Goal: Communication & Community: Answer question/provide support

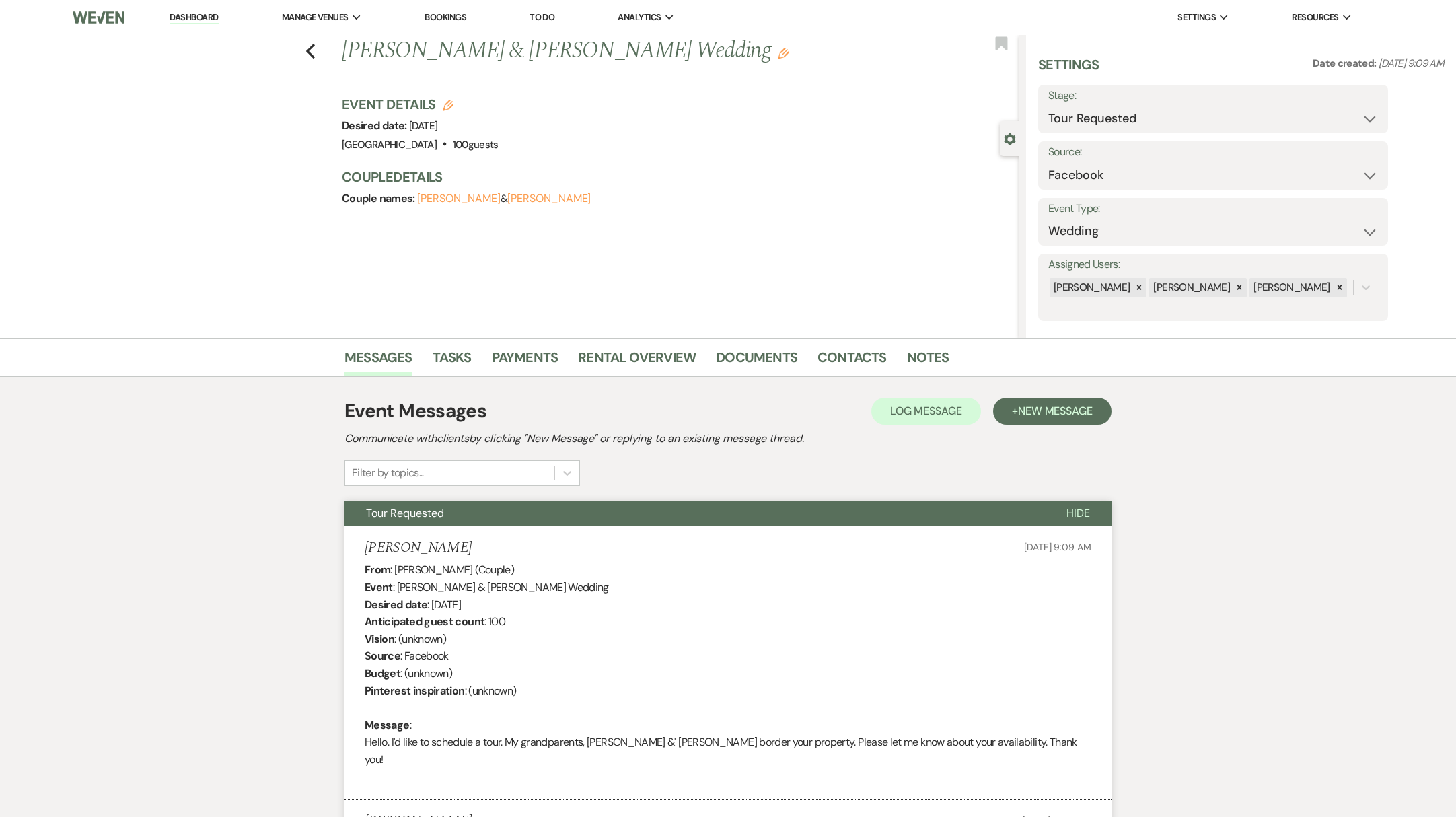
select select "2"
select select "8"
click at [201, 15] on link "Dashboard" at bounding box center [193, 18] width 48 height 13
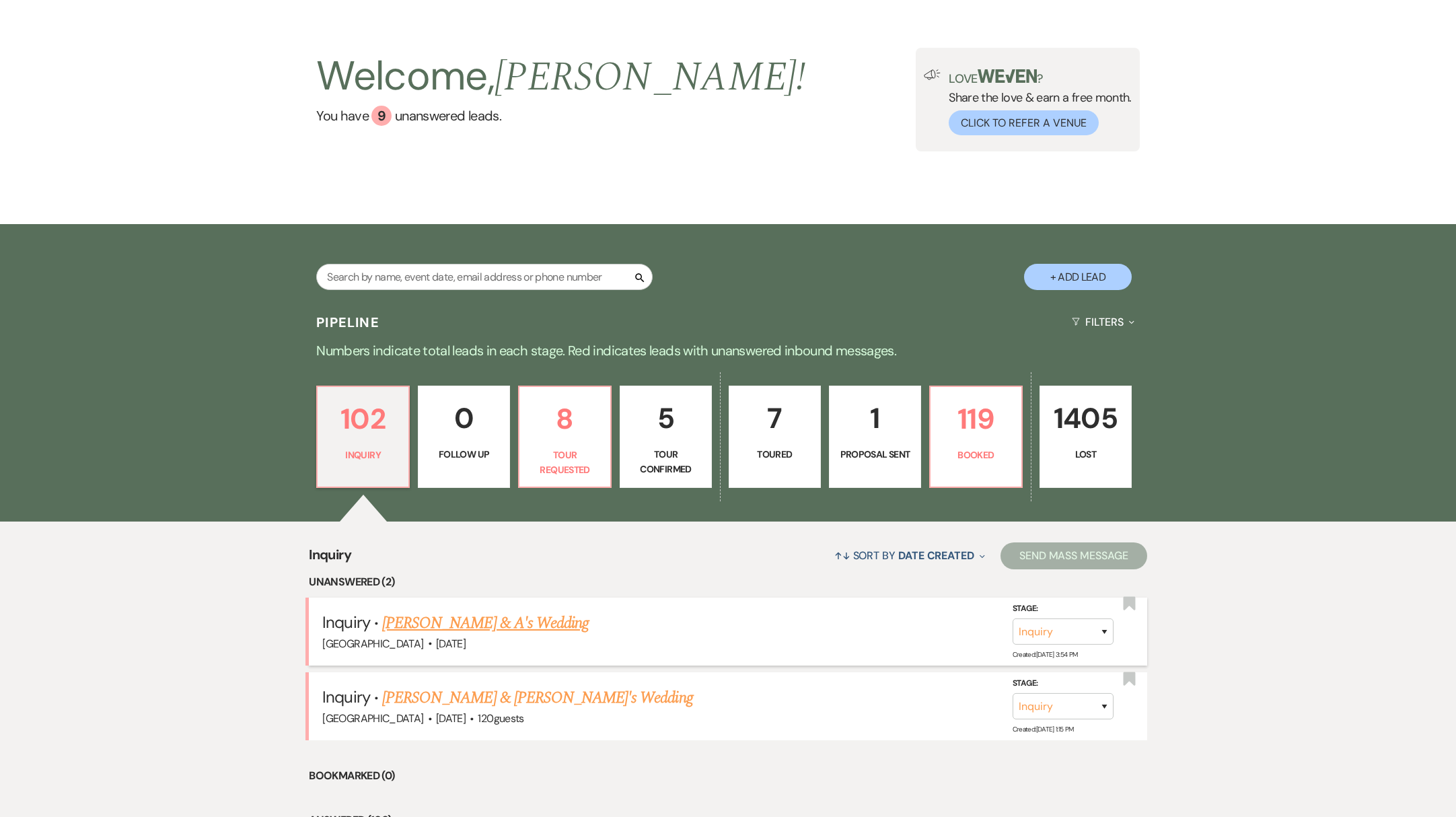
scroll to position [107, 0]
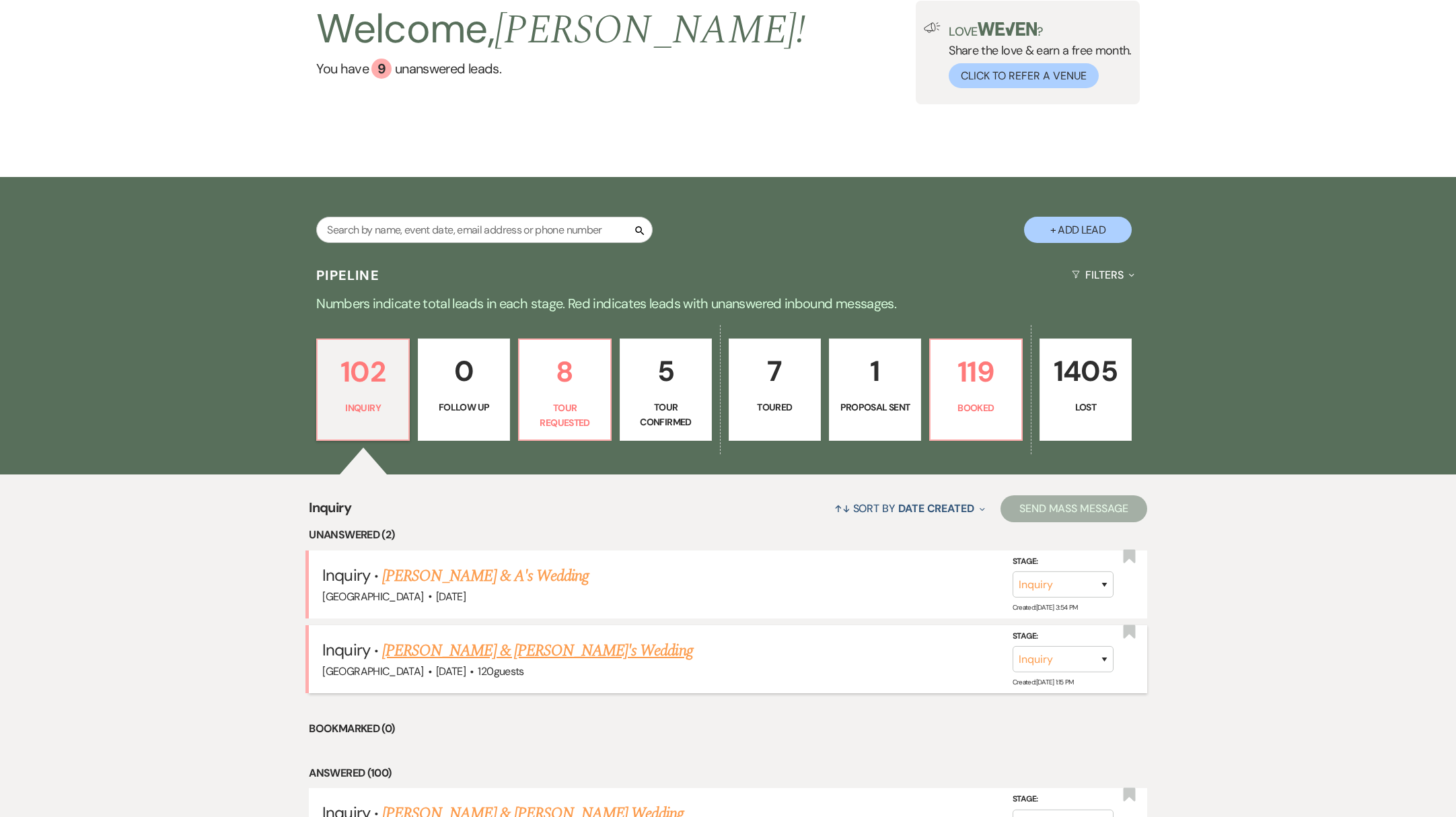
click at [450, 651] on link "[PERSON_NAME] & [PERSON_NAME]'s Wedding" at bounding box center [538, 651] width 311 height 25
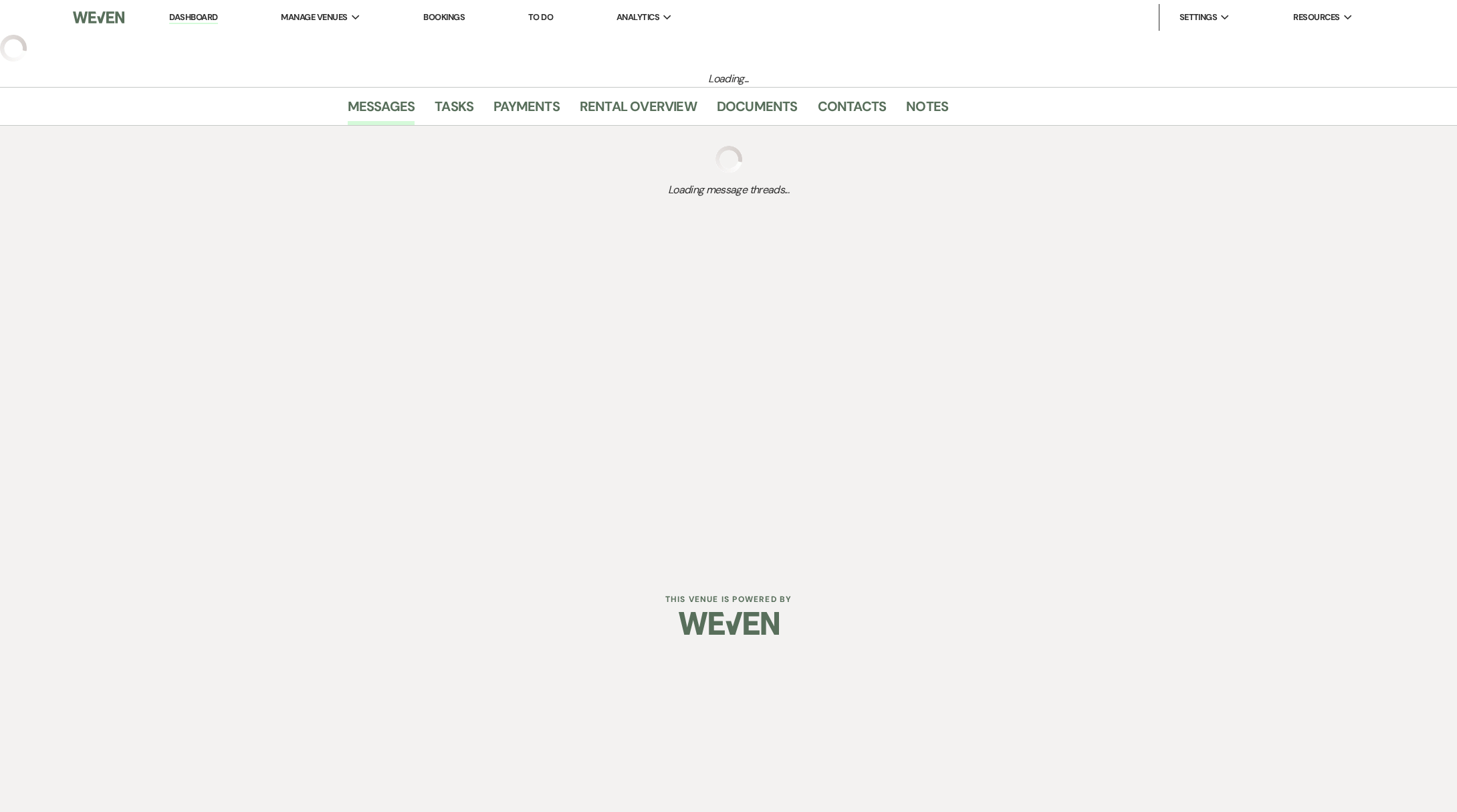
select select "5"
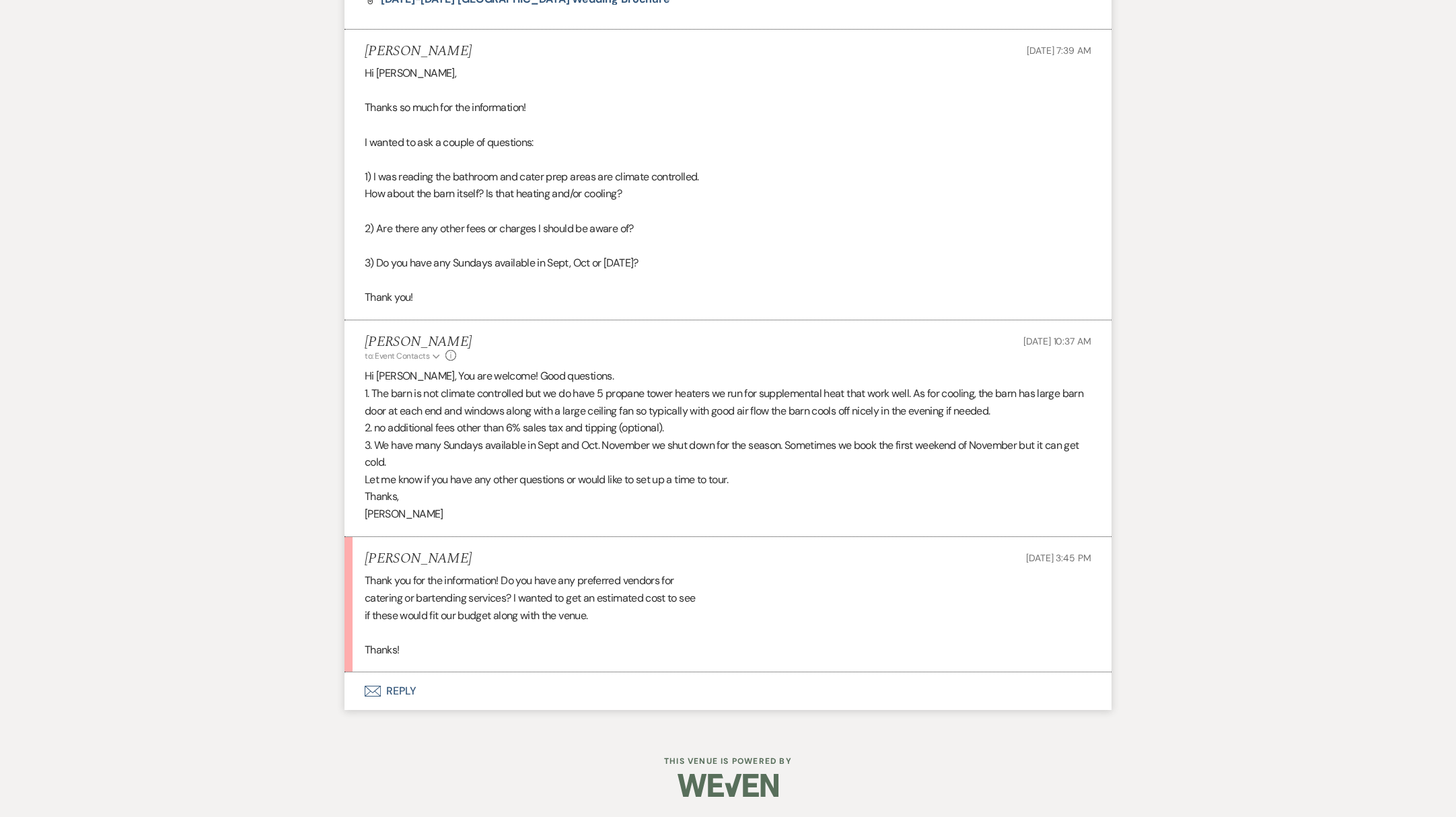
scroll to position [1174, 0]
click at [412, 692] on button "Envelope Reply" at bounding box center [728, 691] width 767 height 37
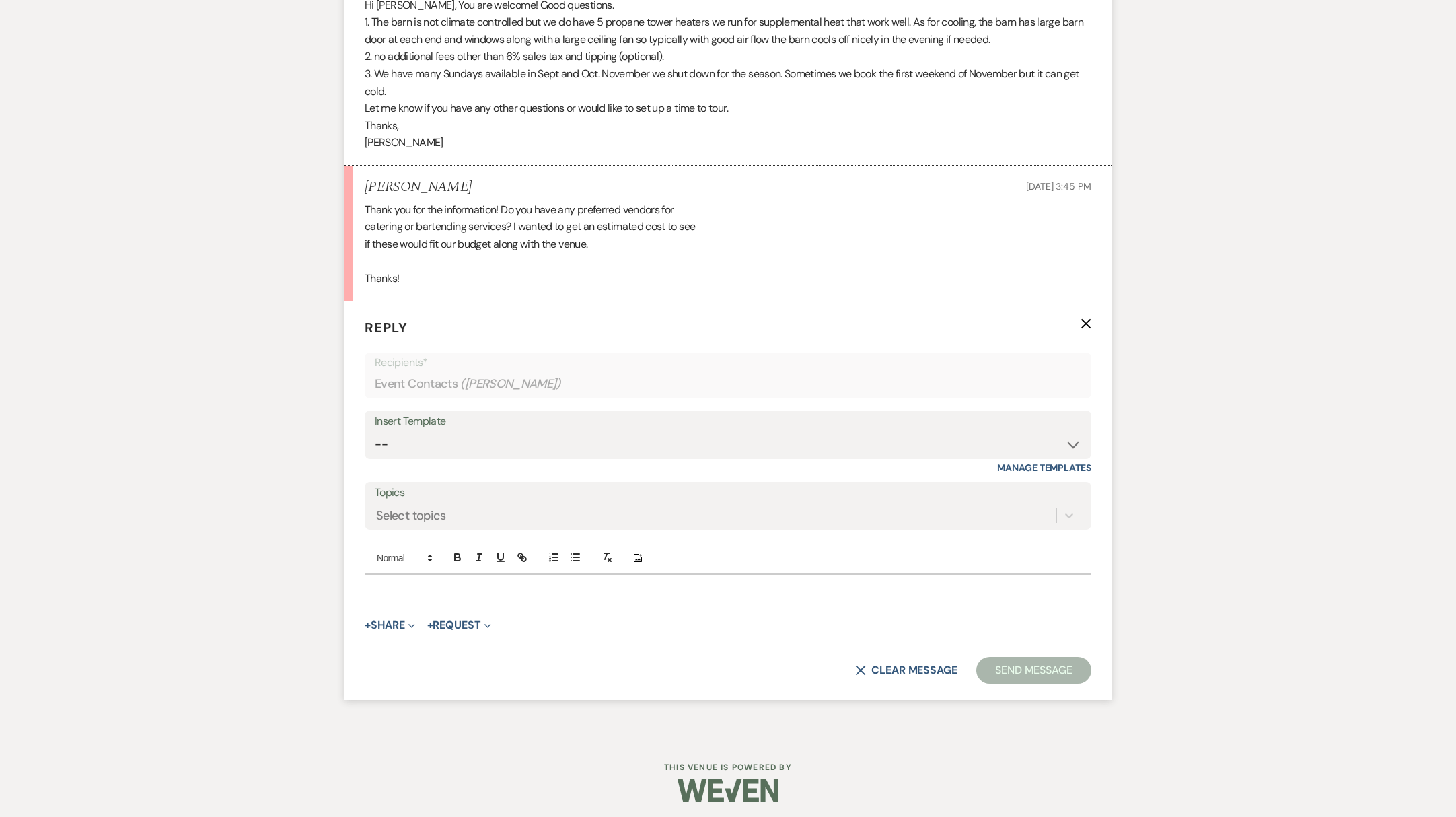
scroll to position [1551, 0]
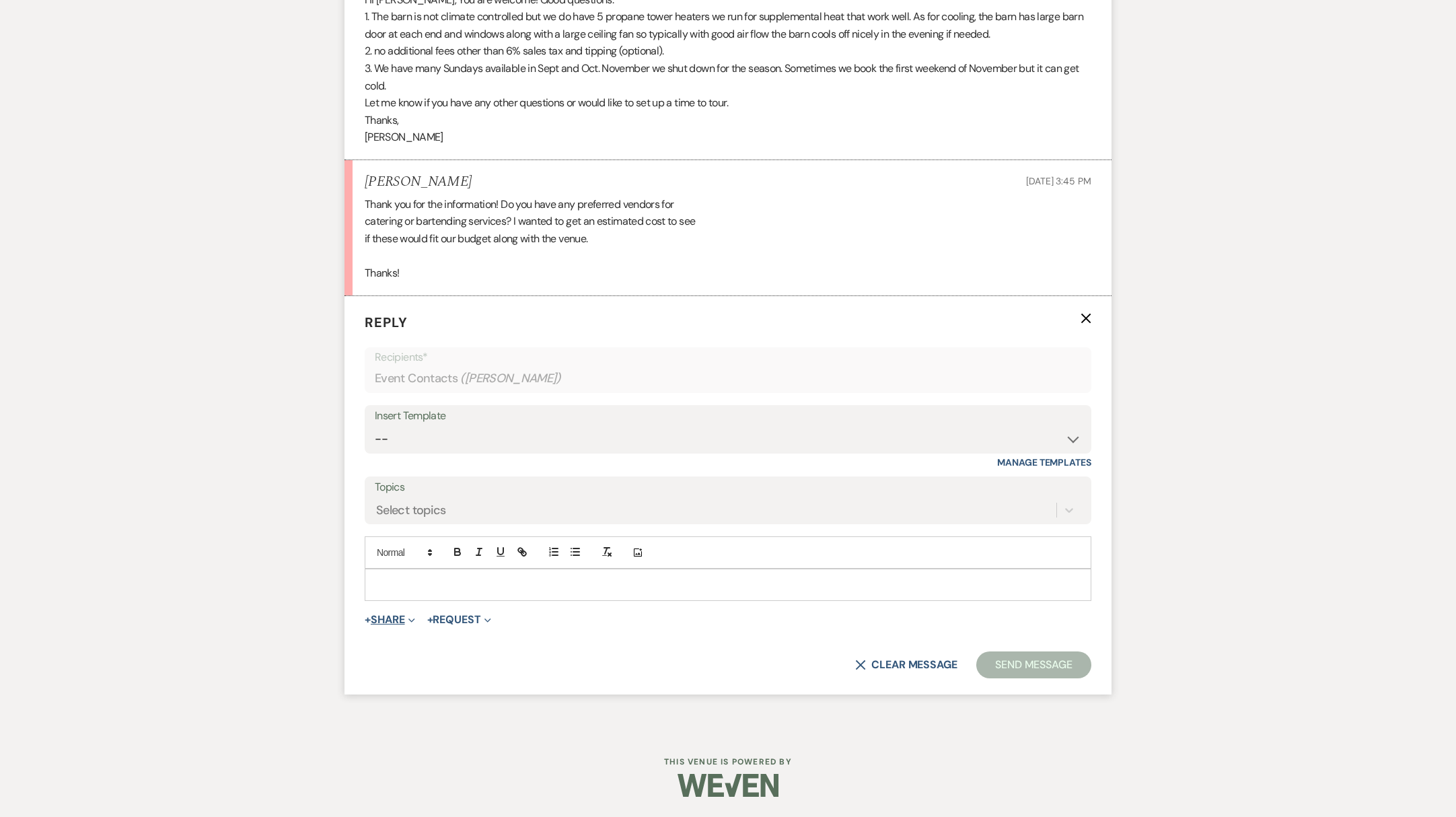
click at [395, 620] on button "+ Share Expand" at bounding box center [389, 620] width 50 height 11
click at [411, 693] on button "Pref Vendors Preferred vendors" at bounding box center [459, 695] width 188 height 25
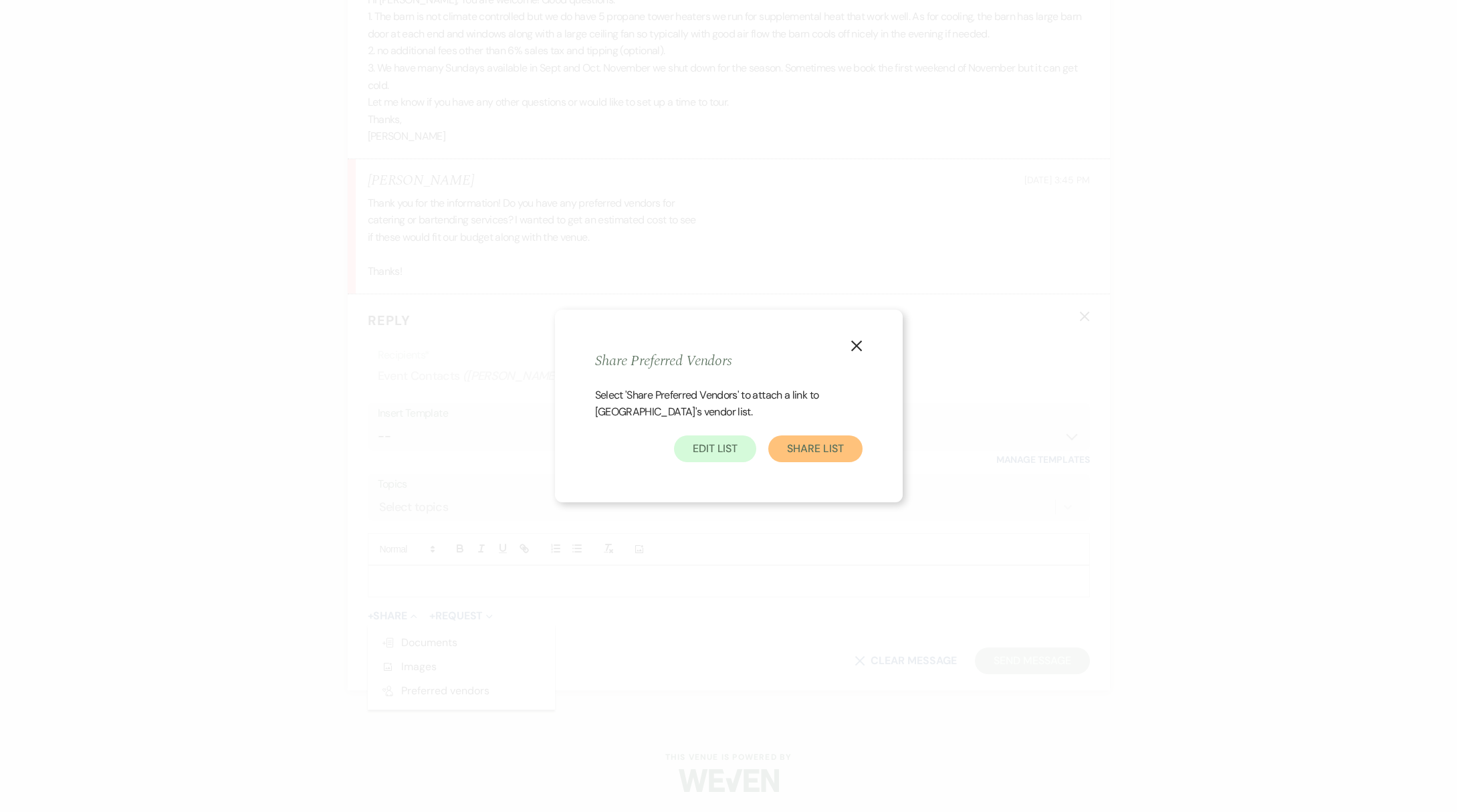
click at [825, 448] on button "Share List" at bounding box center [816, 448] width 94 height 27
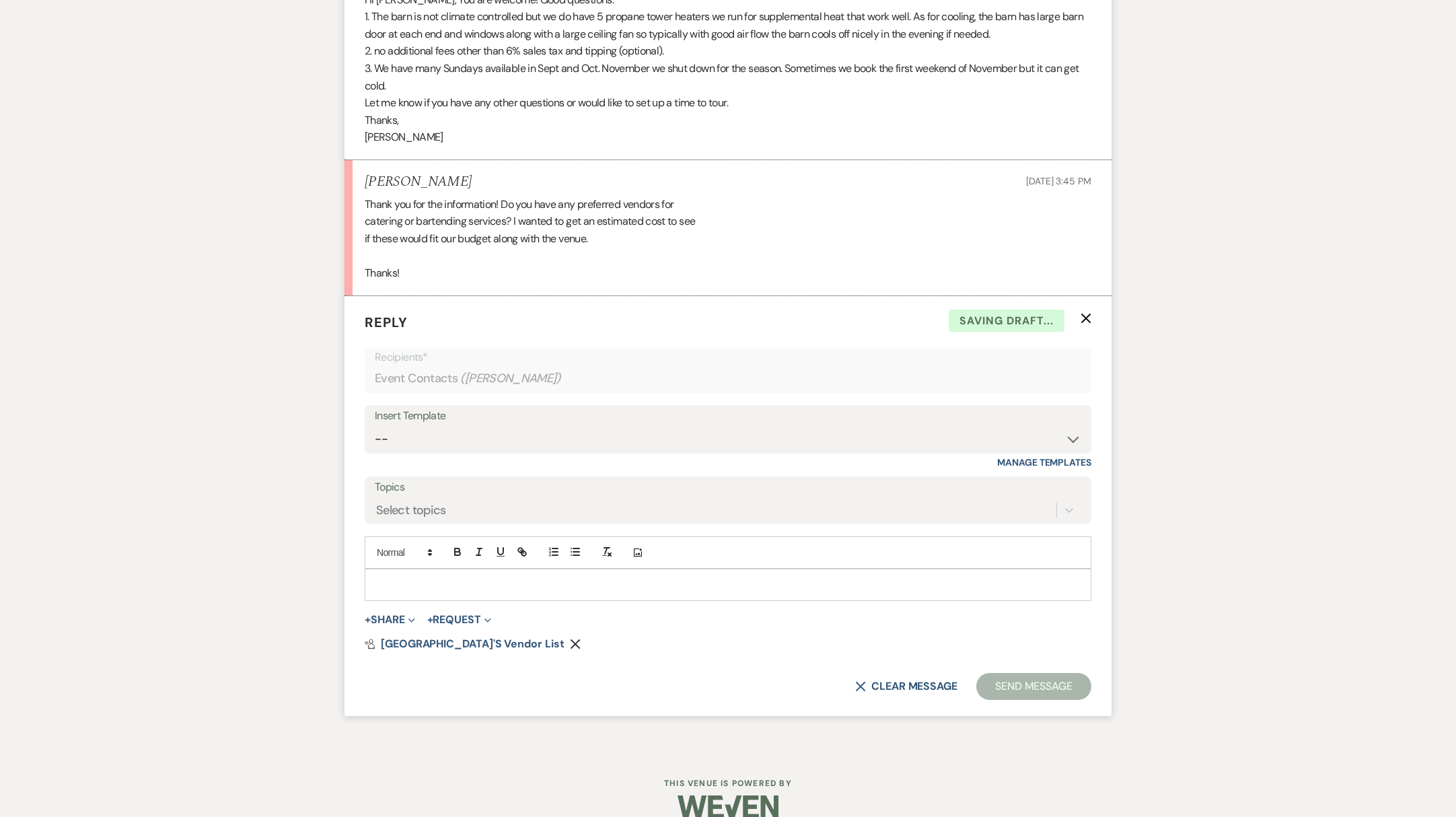
click at [561, 593] on div at bounding box center [728, 585] width 725 height 31
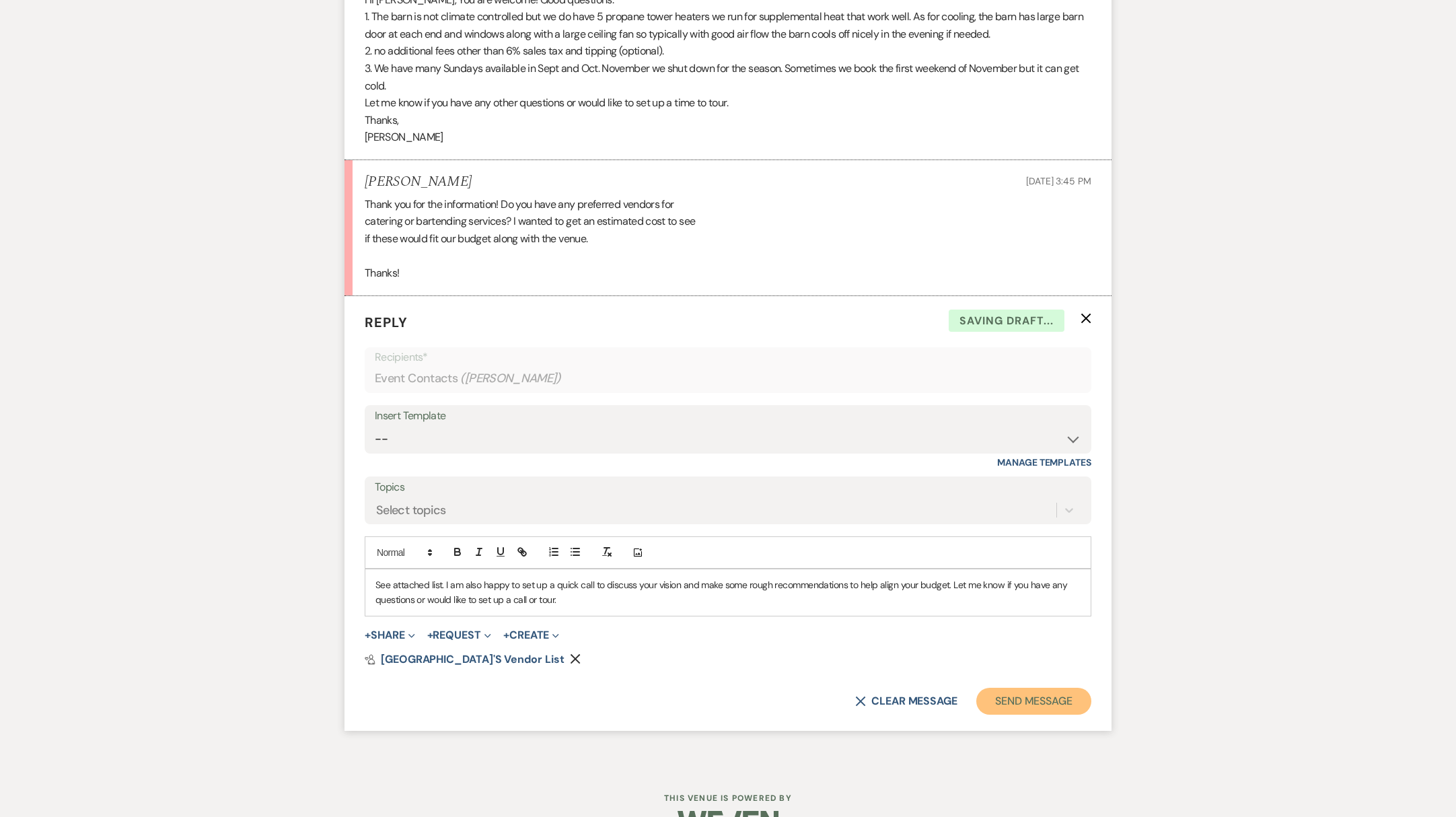
click at [1029, 700] on button "Send Message" at bounding box center [1034, 701] width 115 height 27
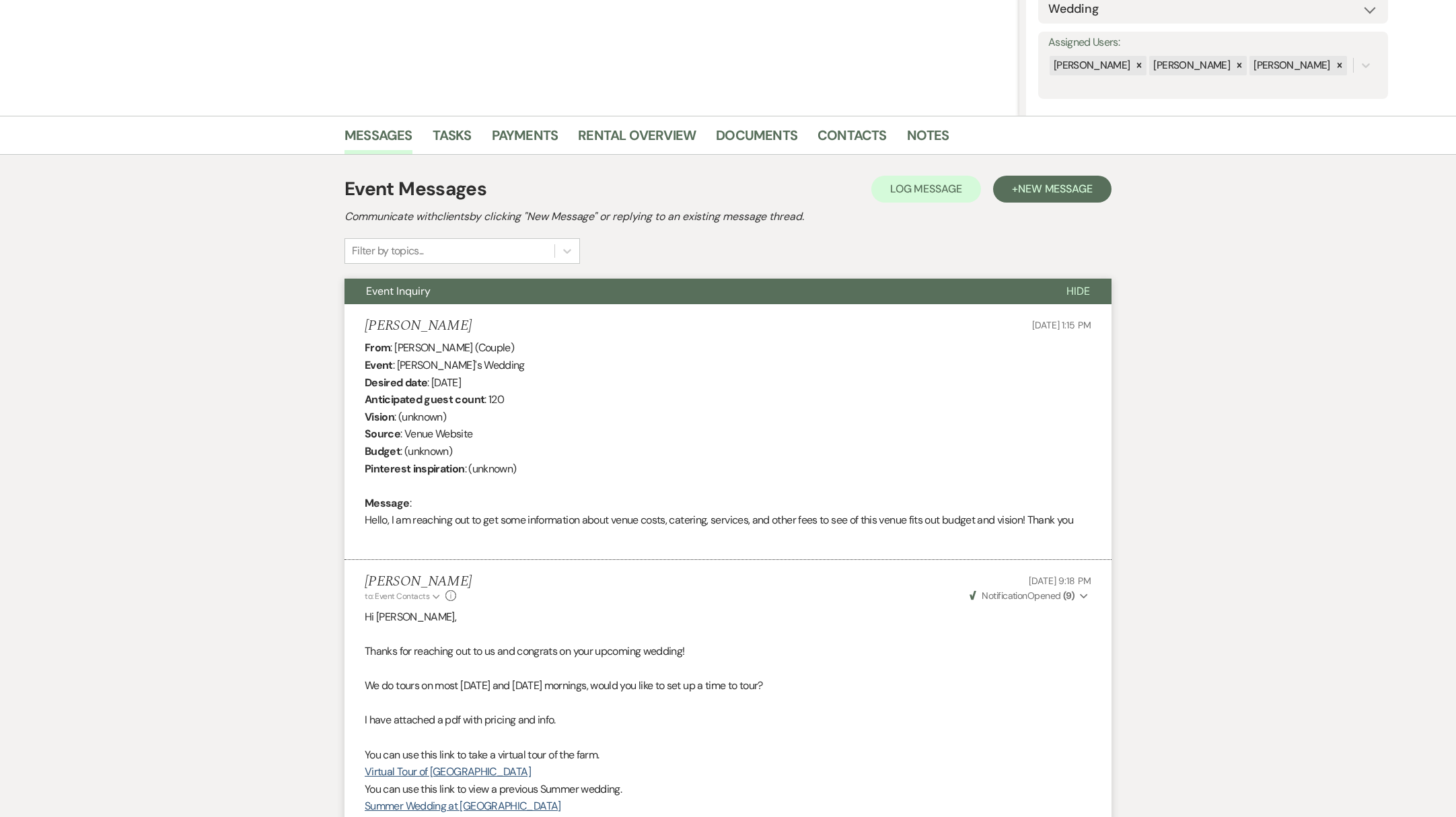
scroll to position [0, 0]
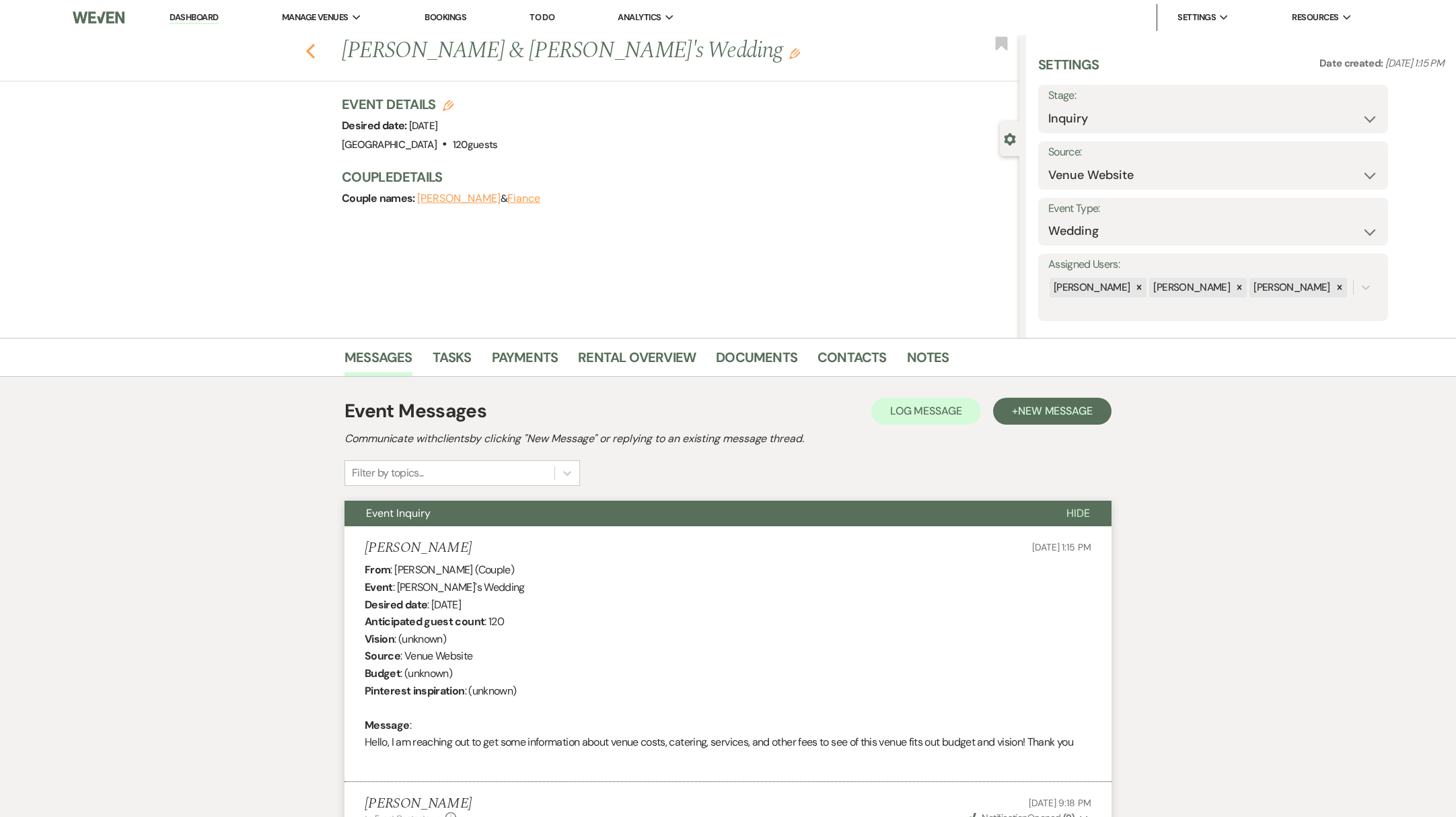
click at [316, 50] on icon "Previous" at bounding box center [310, 51] width 10 height 16
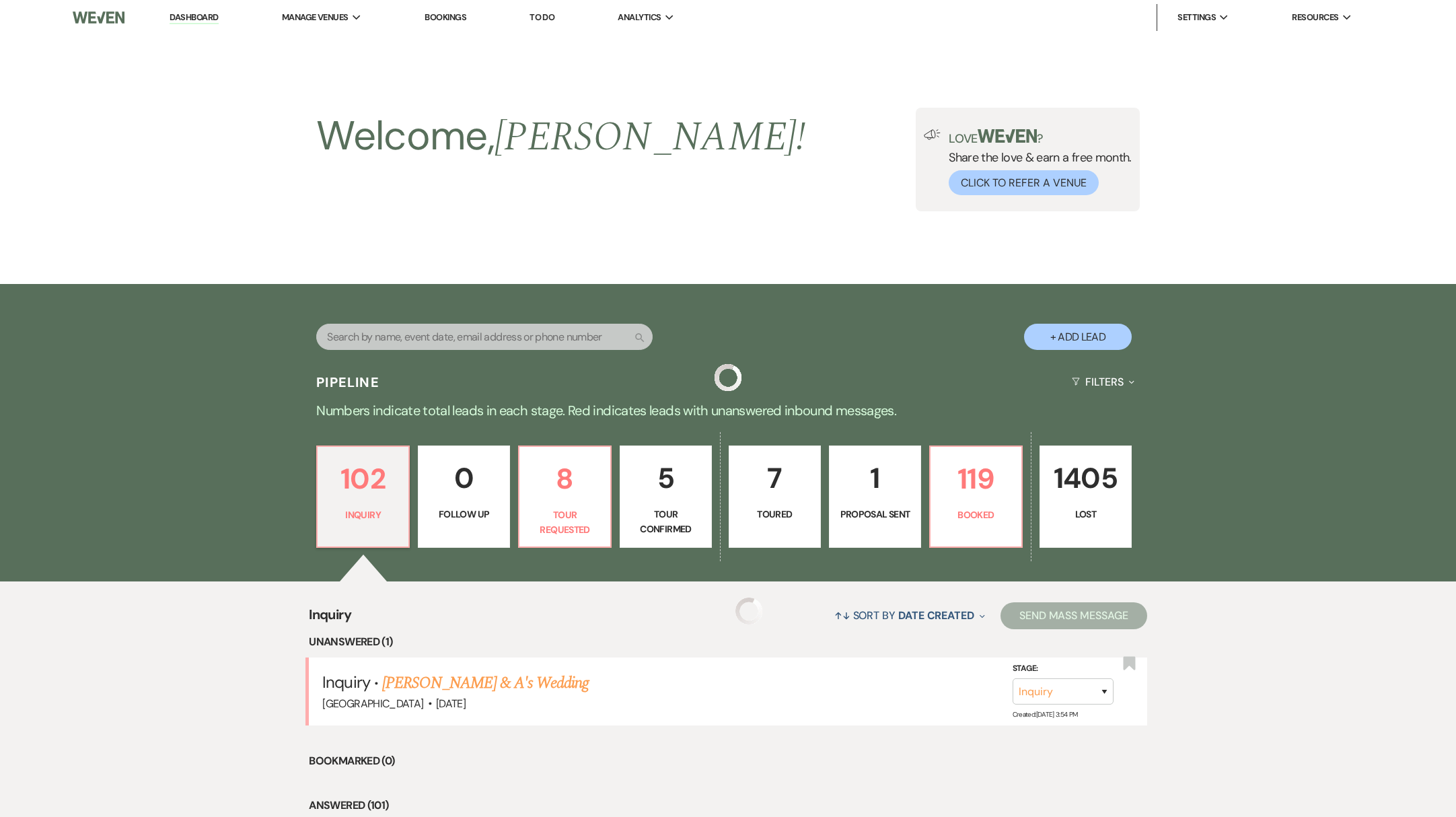
scroll to position [107, 0]
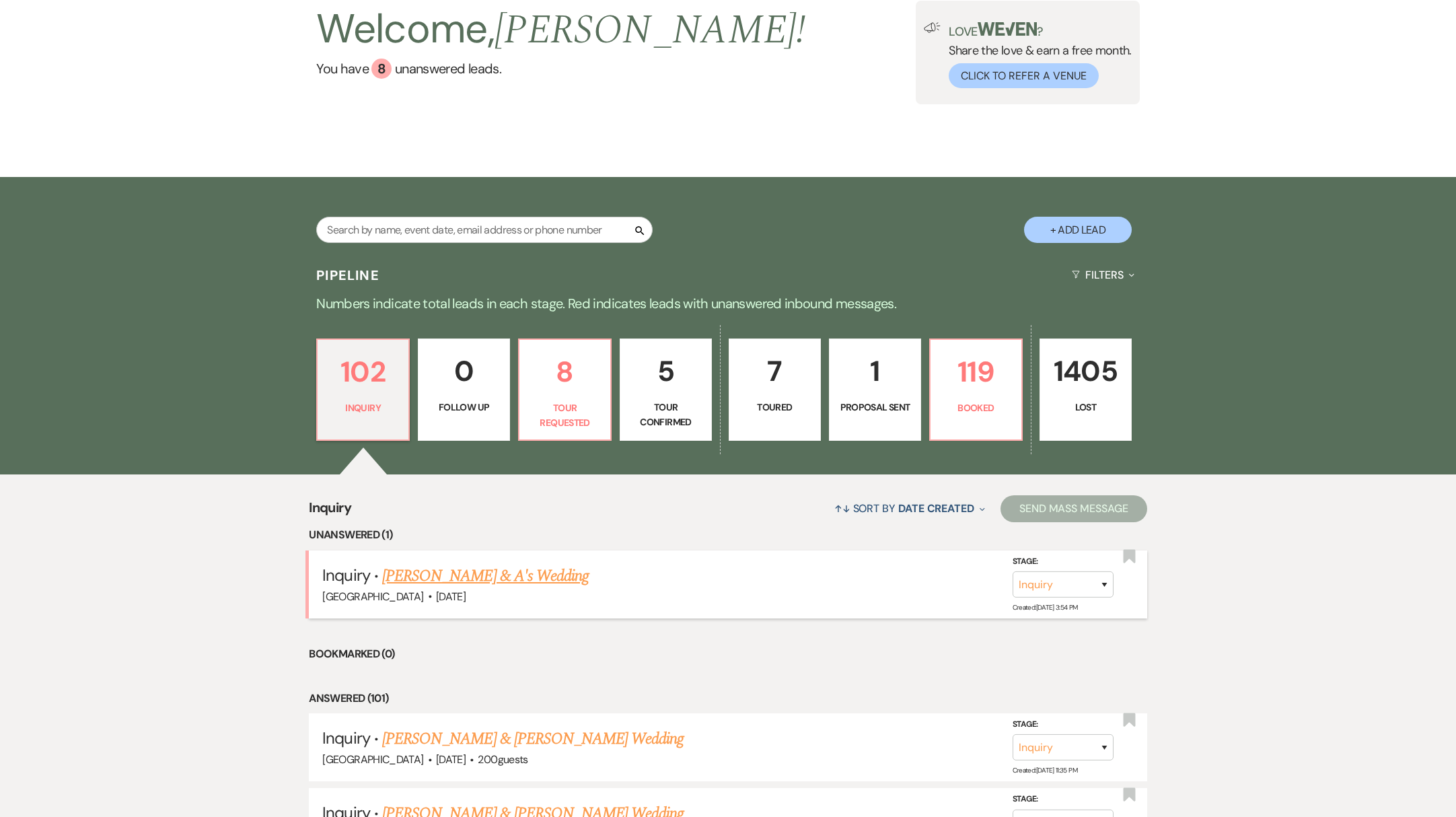
click at [435, 575] on link "[PERSON_NAME] & A's Wedding" at bounding box center [485, 576] width 207 height 25
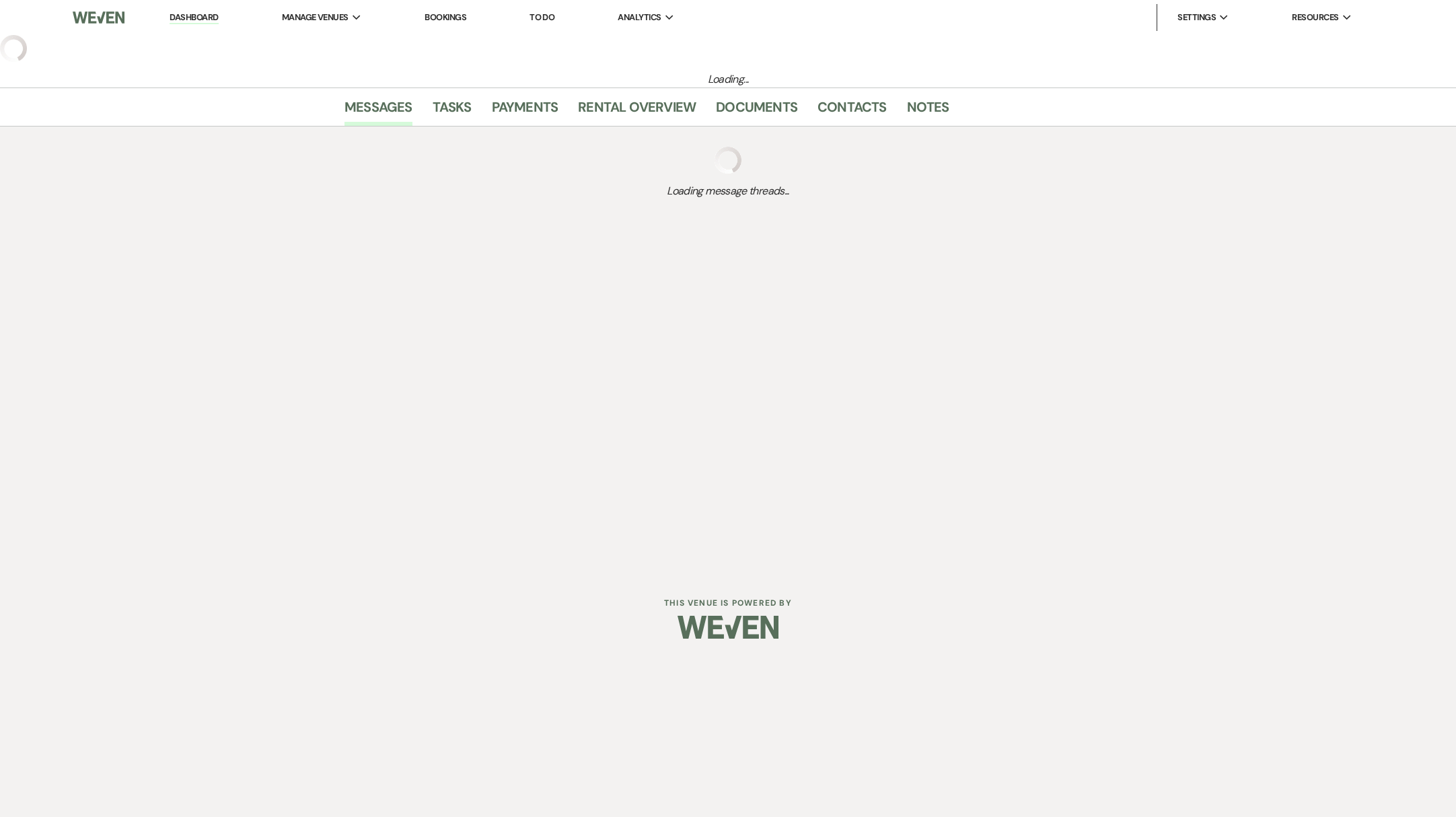
select select "5"
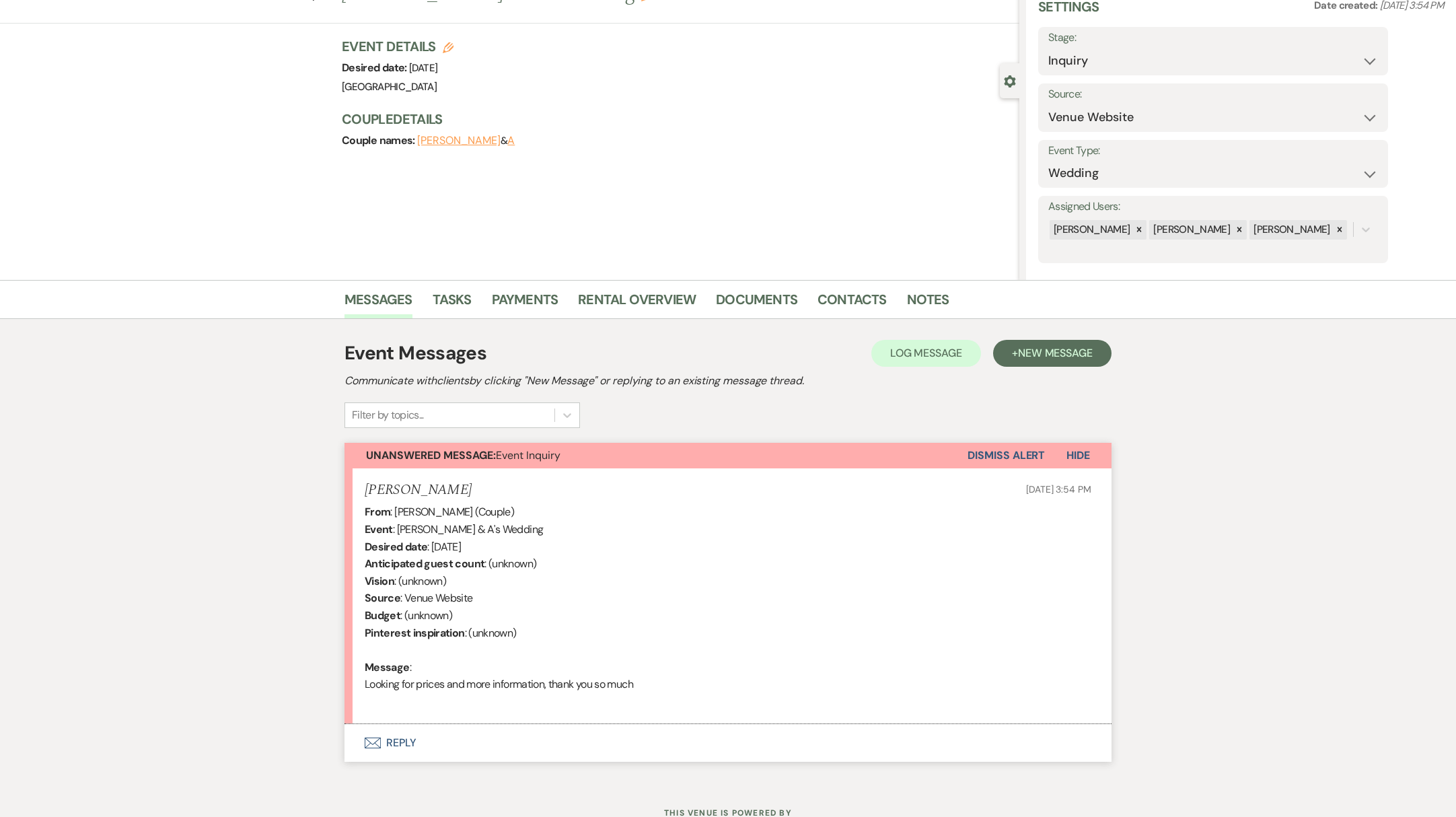
scroll to position [110, 0]
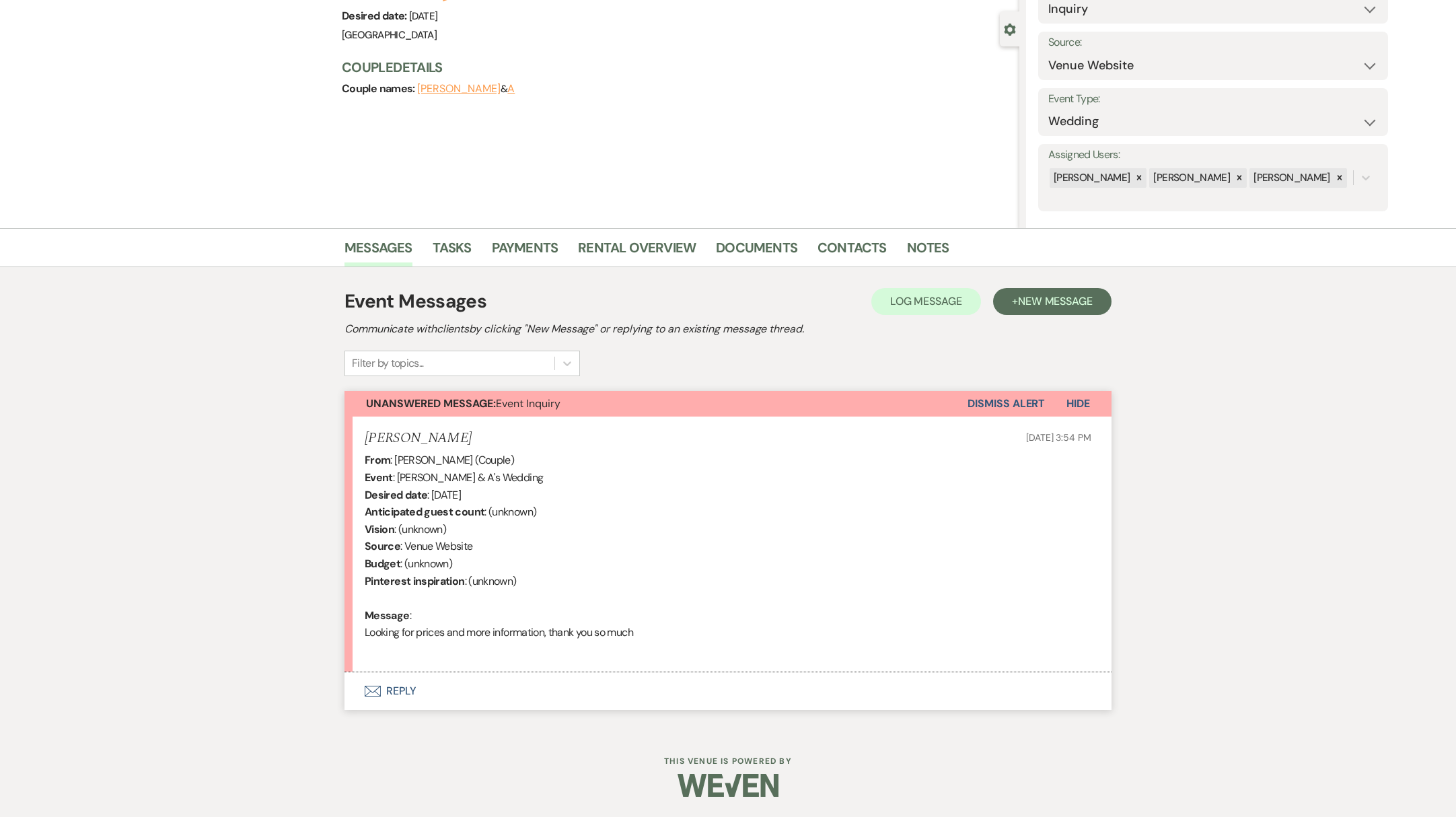
click at [385, 691] on button "Envelope Reply" at bounding box center [728, 691] width 767 height 37
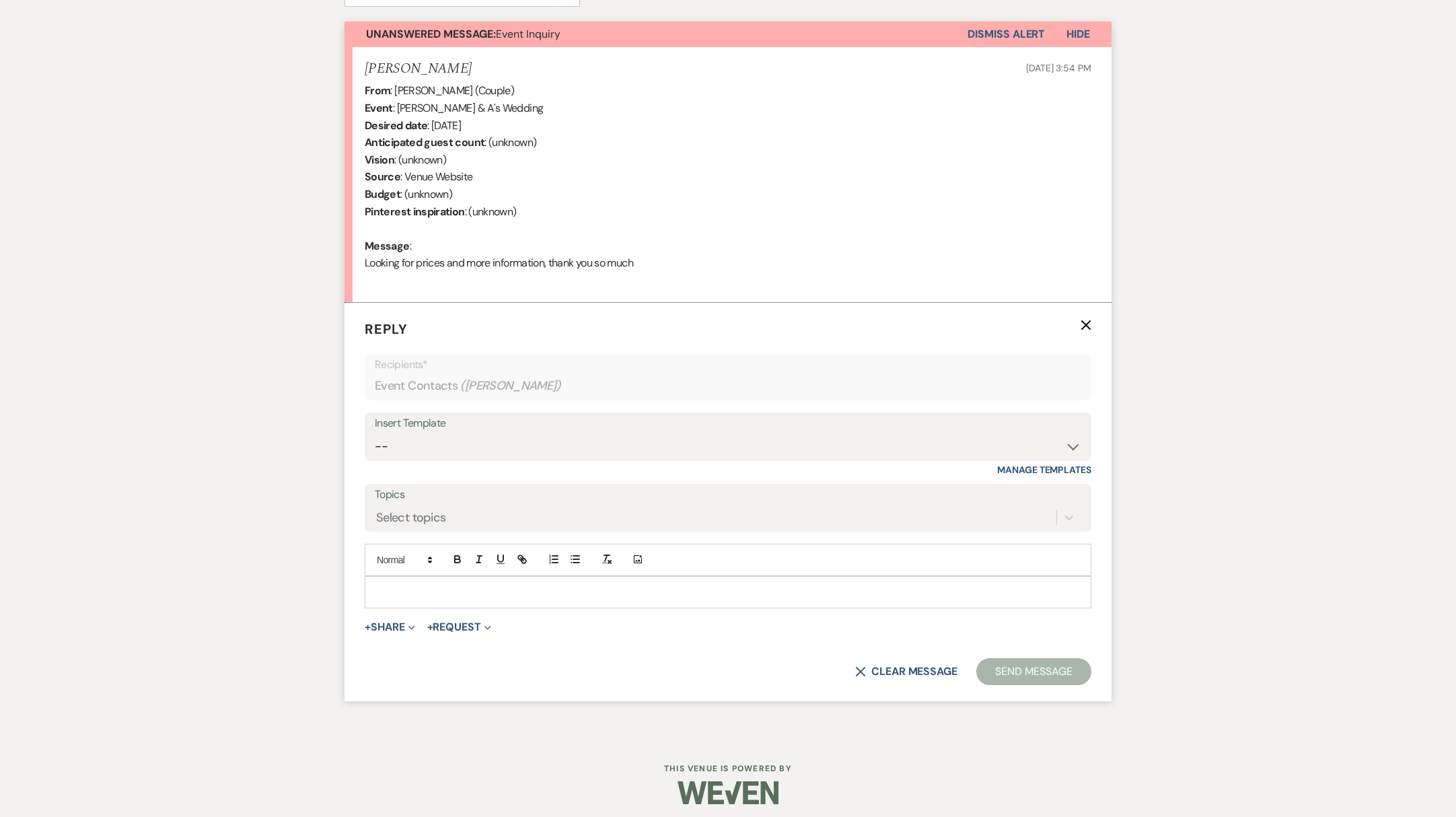
scroll to position [486, 0]
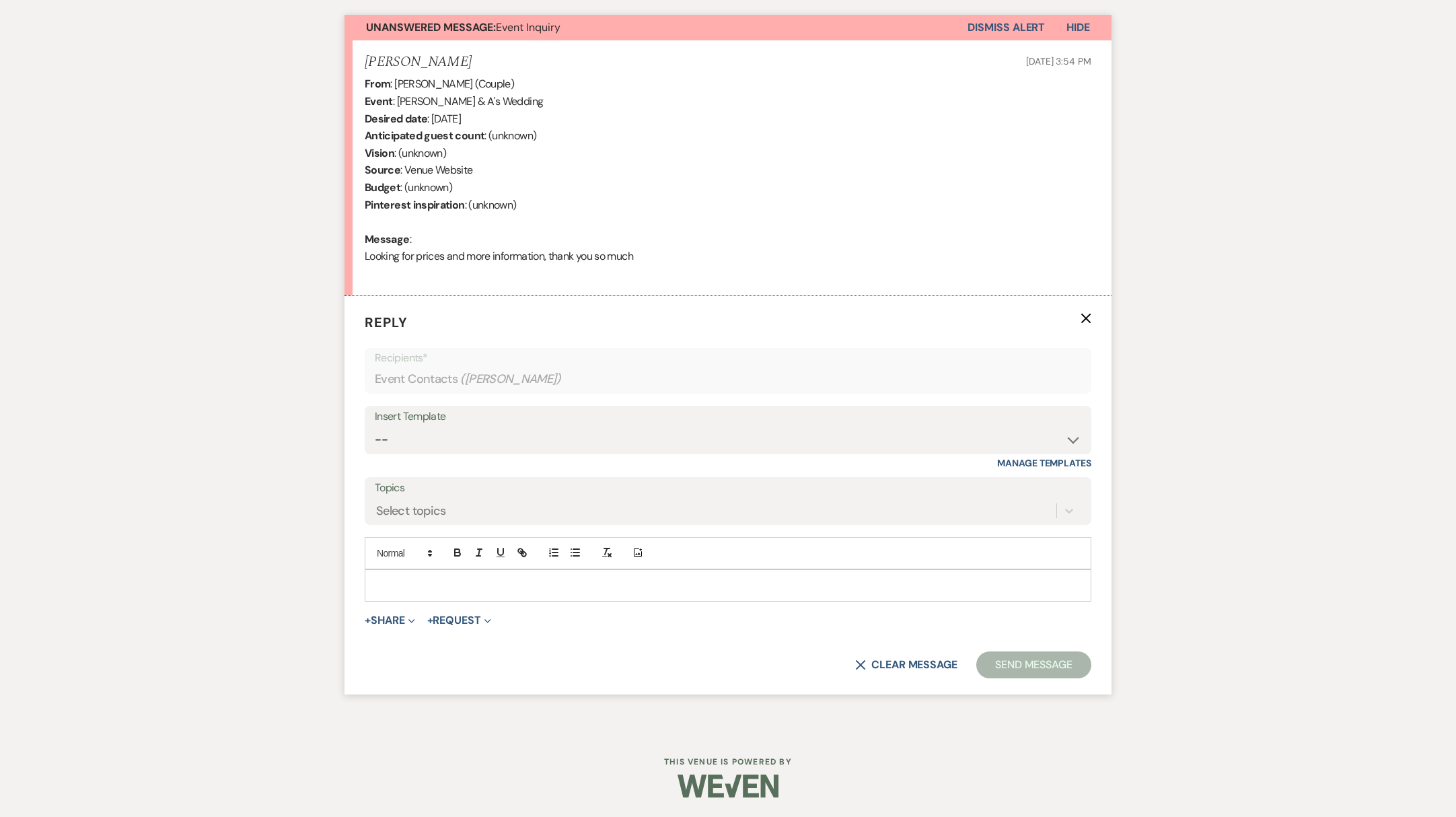
click at [609, 419] on div "Insert Template" at bounding box center [728, 416] width 706 height 19
click at [591, 435] on select "-- Weven Planning Portal Introduction (Booked Events) Initial Reply Not Availab…" at bounding box center [728, 439] width 706 height 26
select select "313"
click at [375, 427] on select "-- Weven Planning Portal Introduction (Booked Events) Initial Reply Not Availab…" at bounding box center [728, 439] width 706 height 26
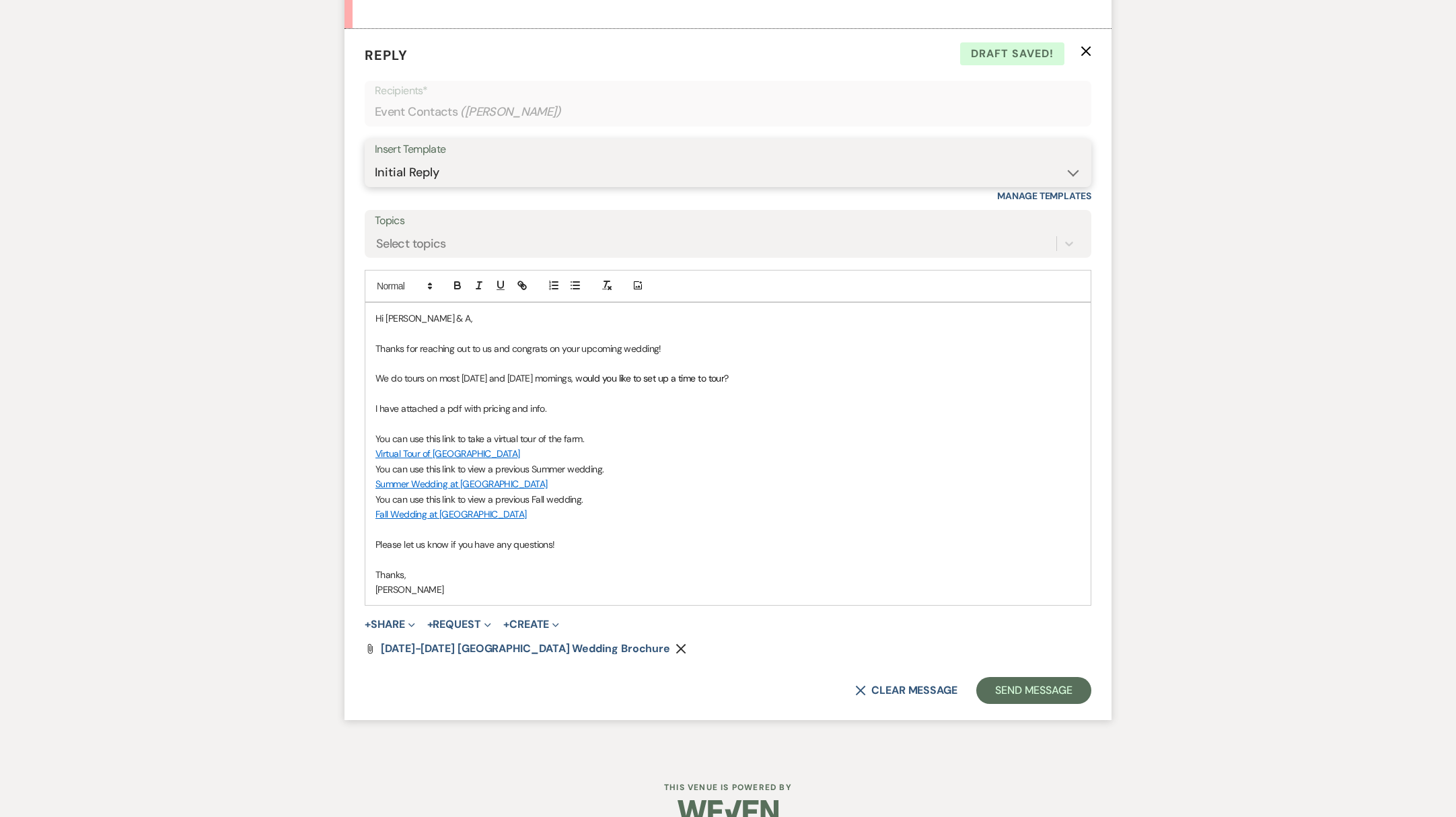
scroll to position [779, 0]
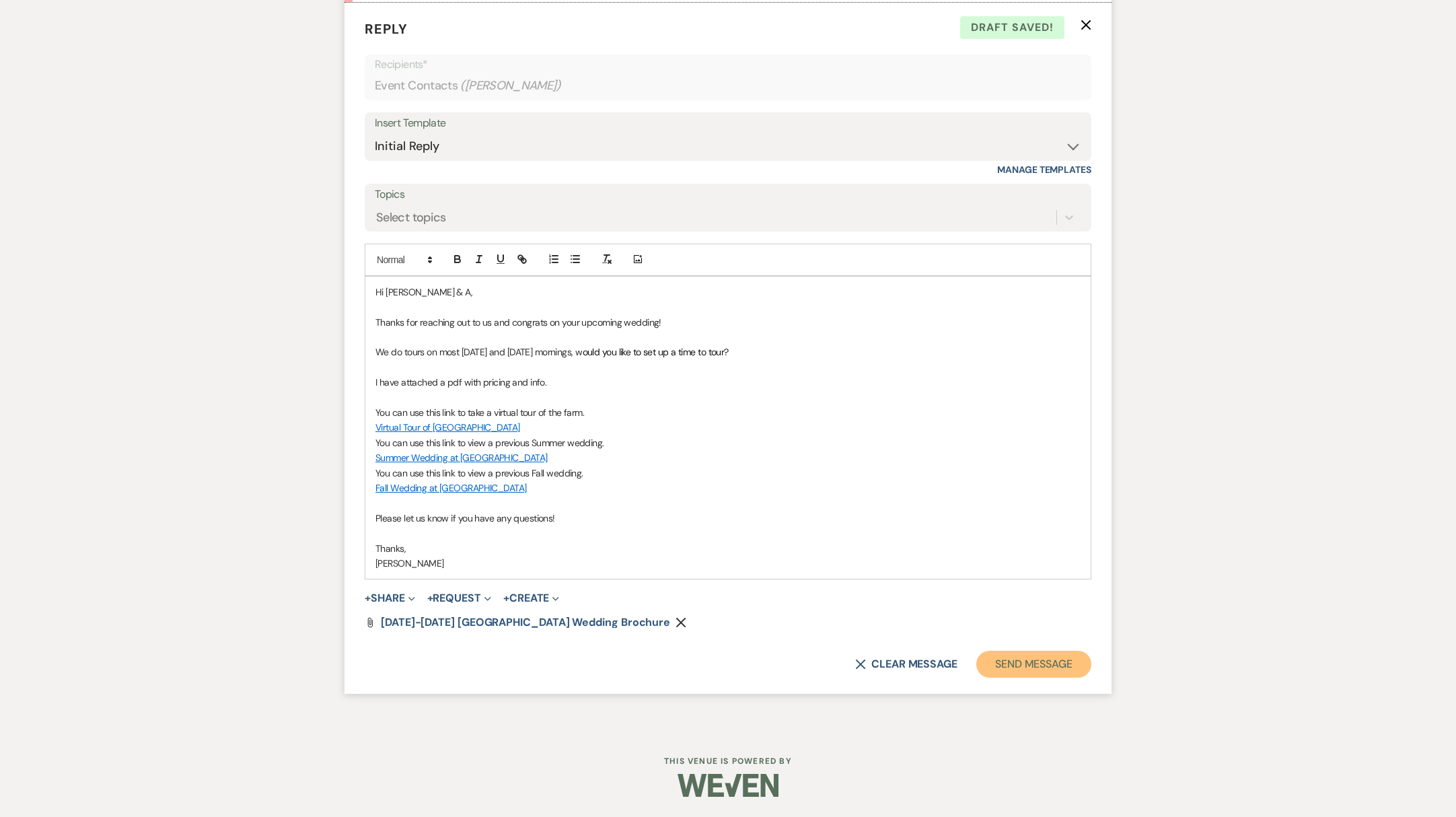
click at [1063, 672] on button "Send Message" at bounding box center [1034, 664] width 115 height 27
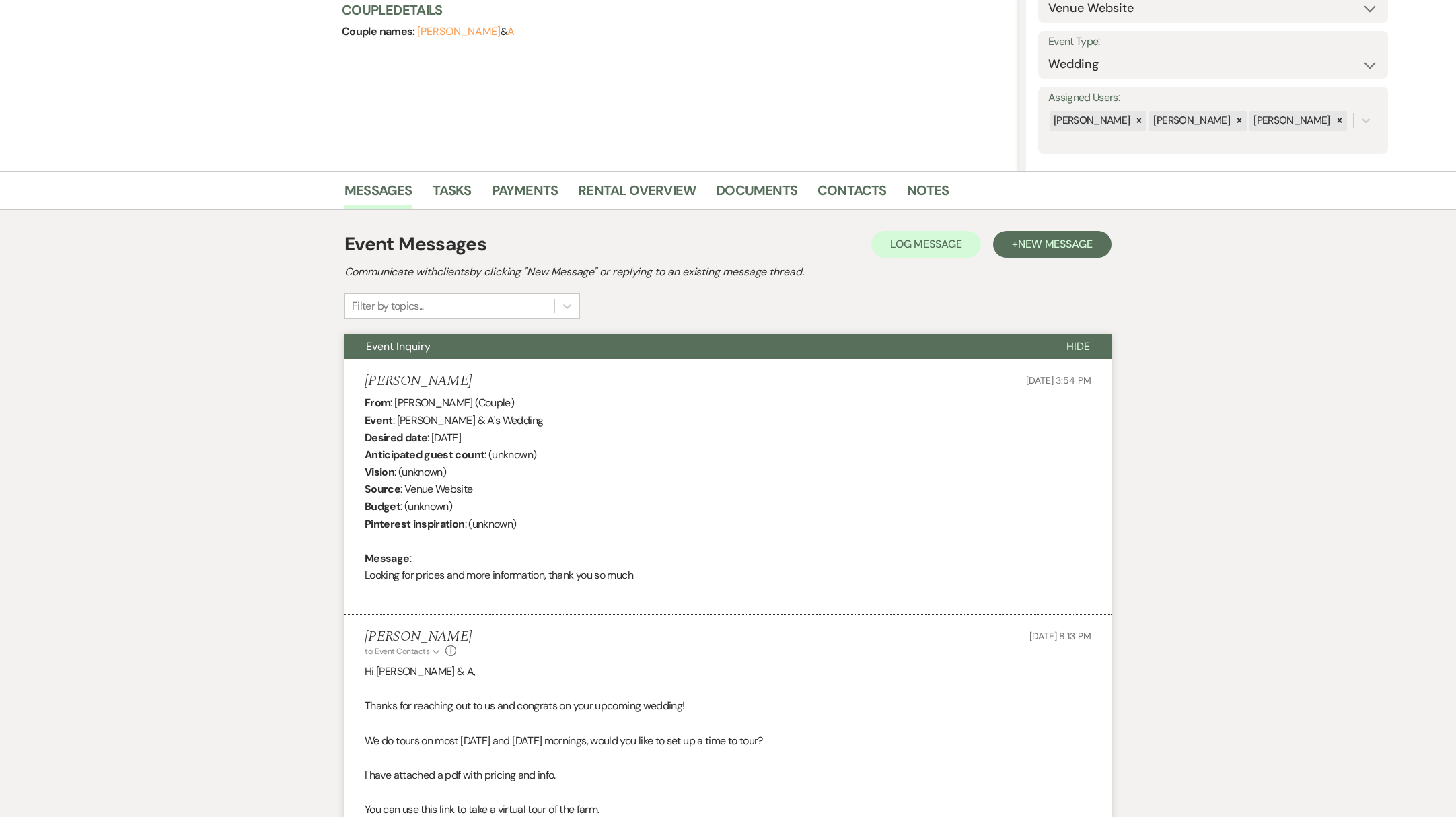
scroll to position [0, 0]
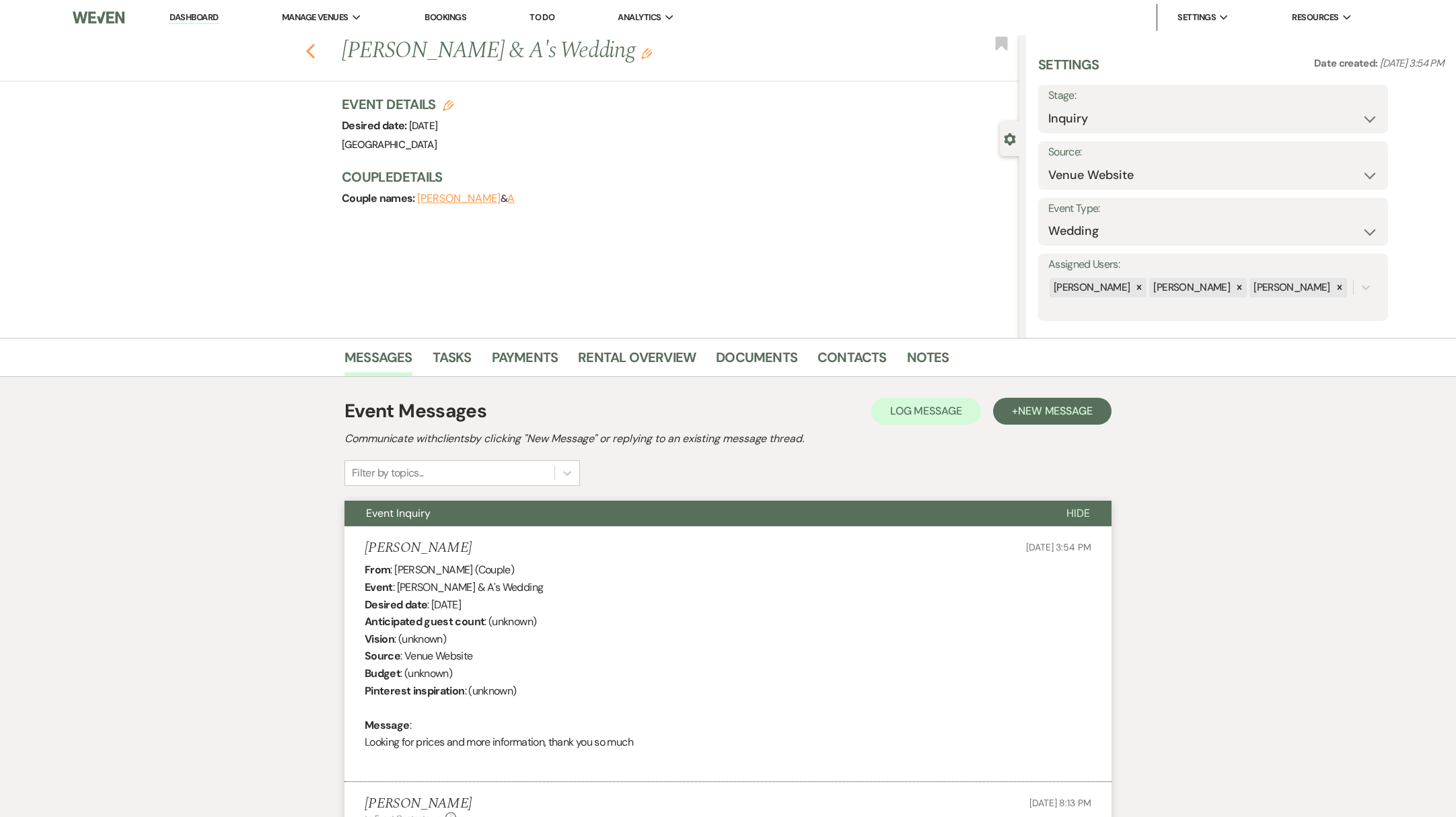
click at [315, 50] on icon "Previous" at bounding box center [310, 51] width 10 height 16
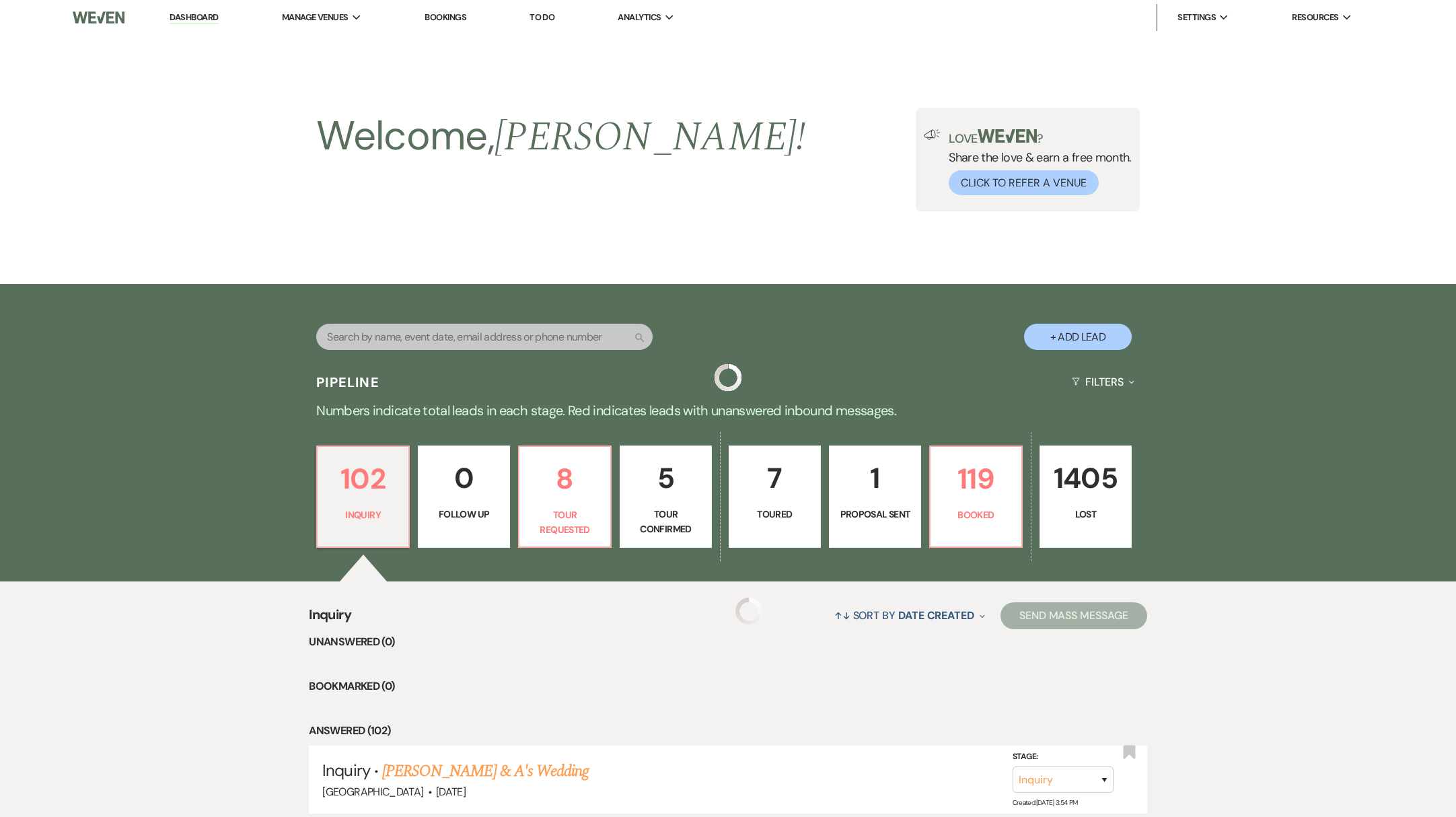
scroll to position [107, 0]
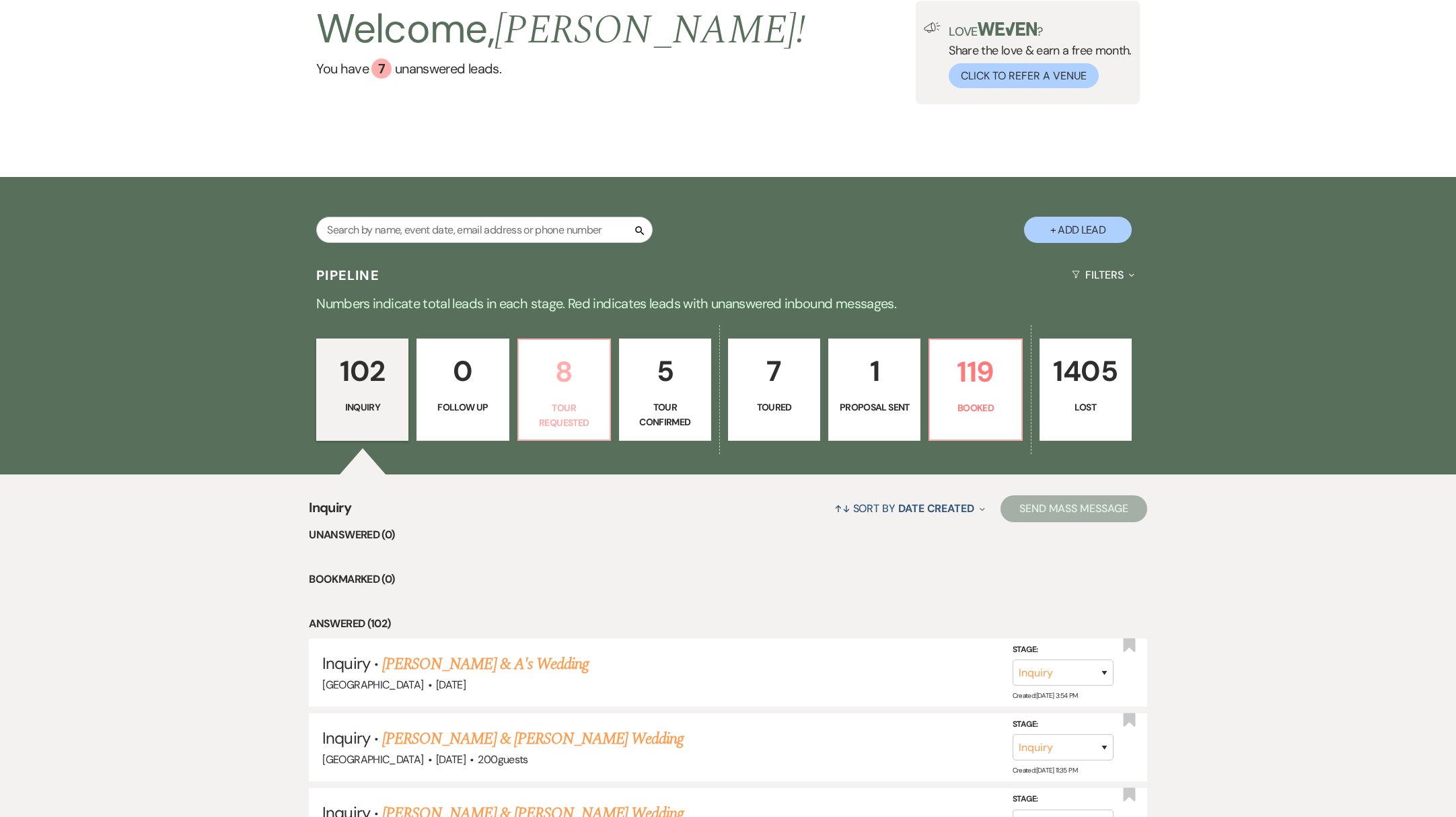
click at [580, 397] on link "8 Tour Requested" at bounding box center [564, 389] width 94 height 102
select select "2"
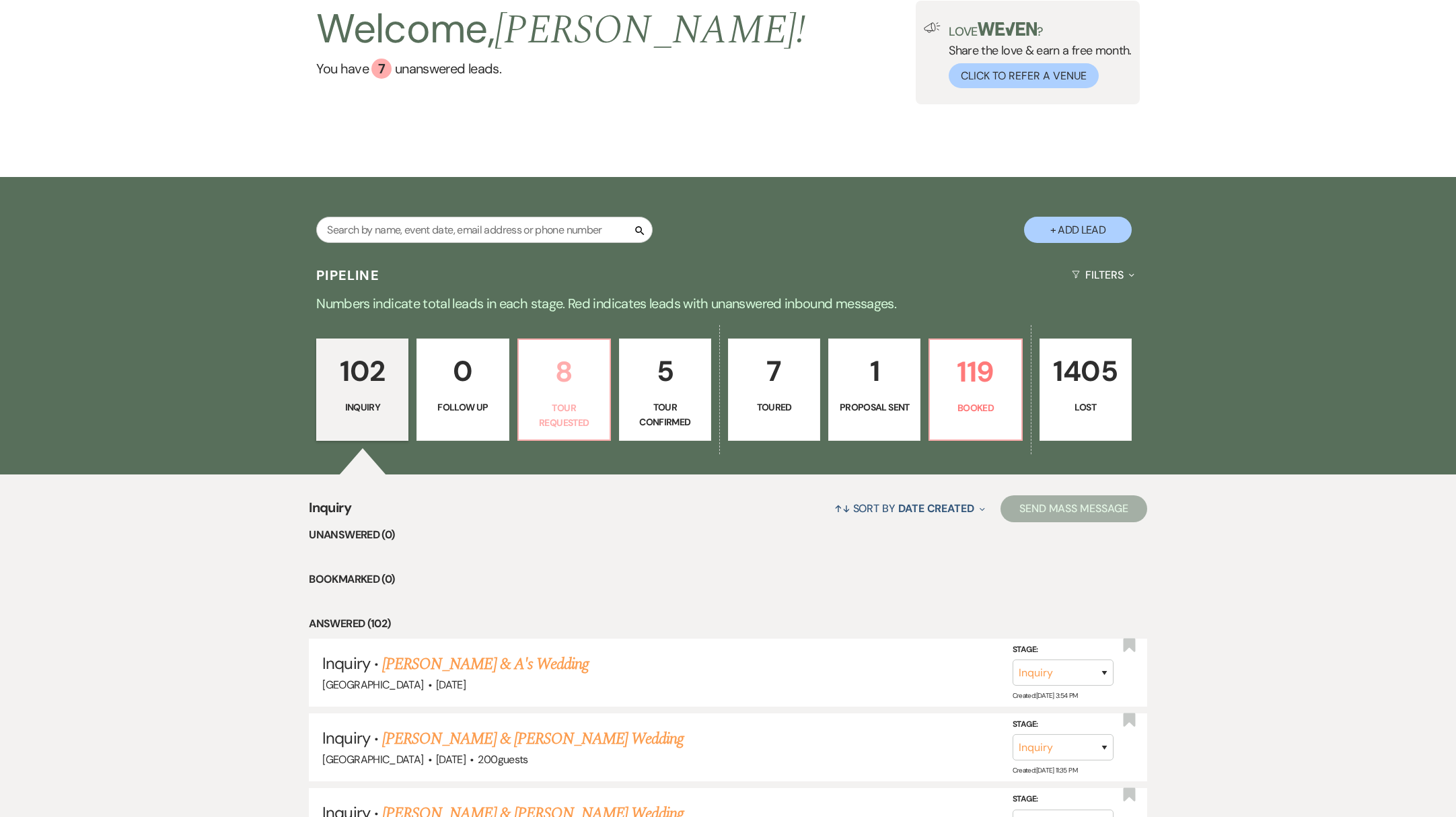
select select "2"
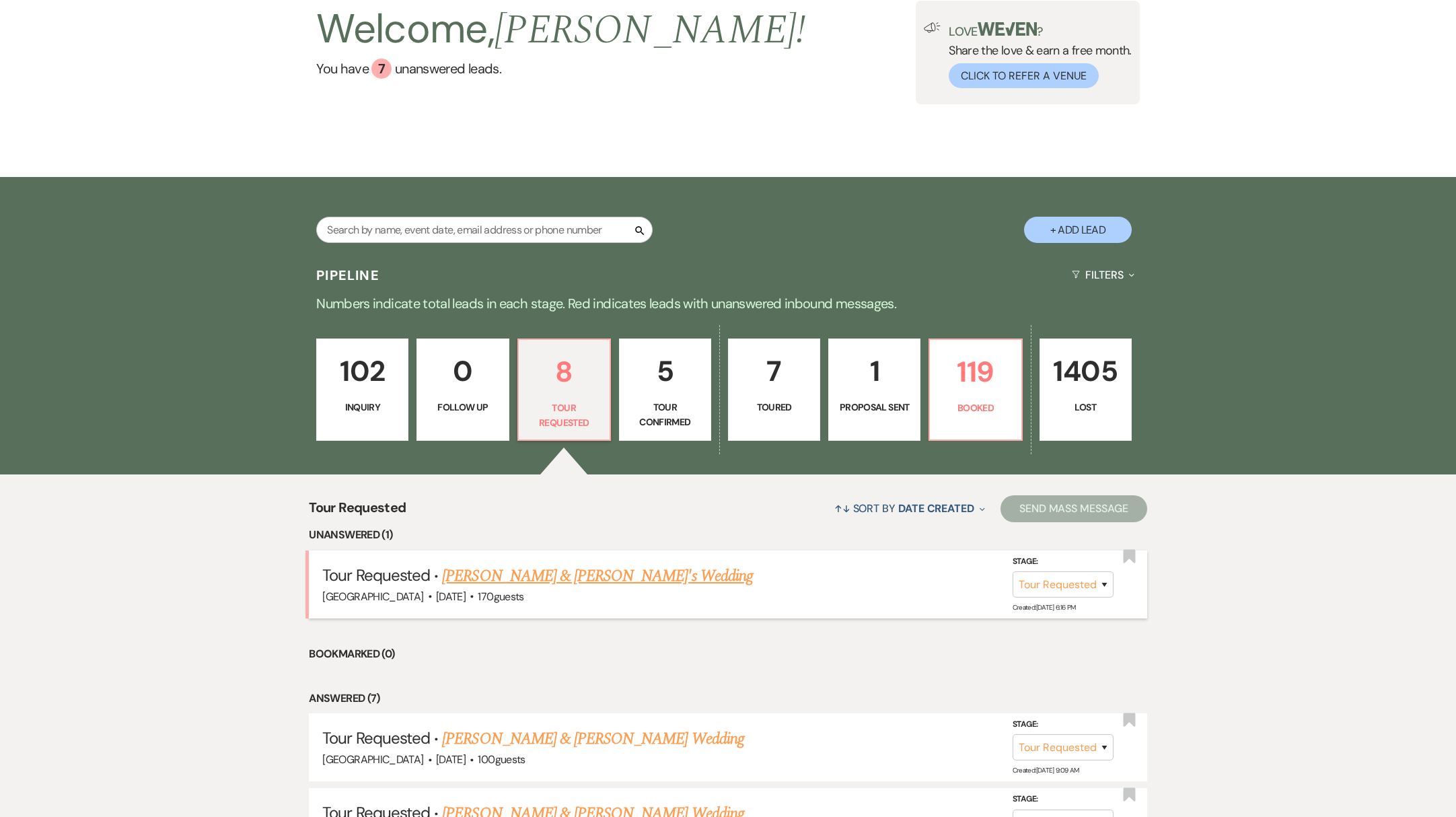
click at [485, 575] on link "[PERSON_NAME] & [PERSON_NAME]'s Wedding" at bounding box center [598, 576] width 311 height 25
select select "2"
select select "5"
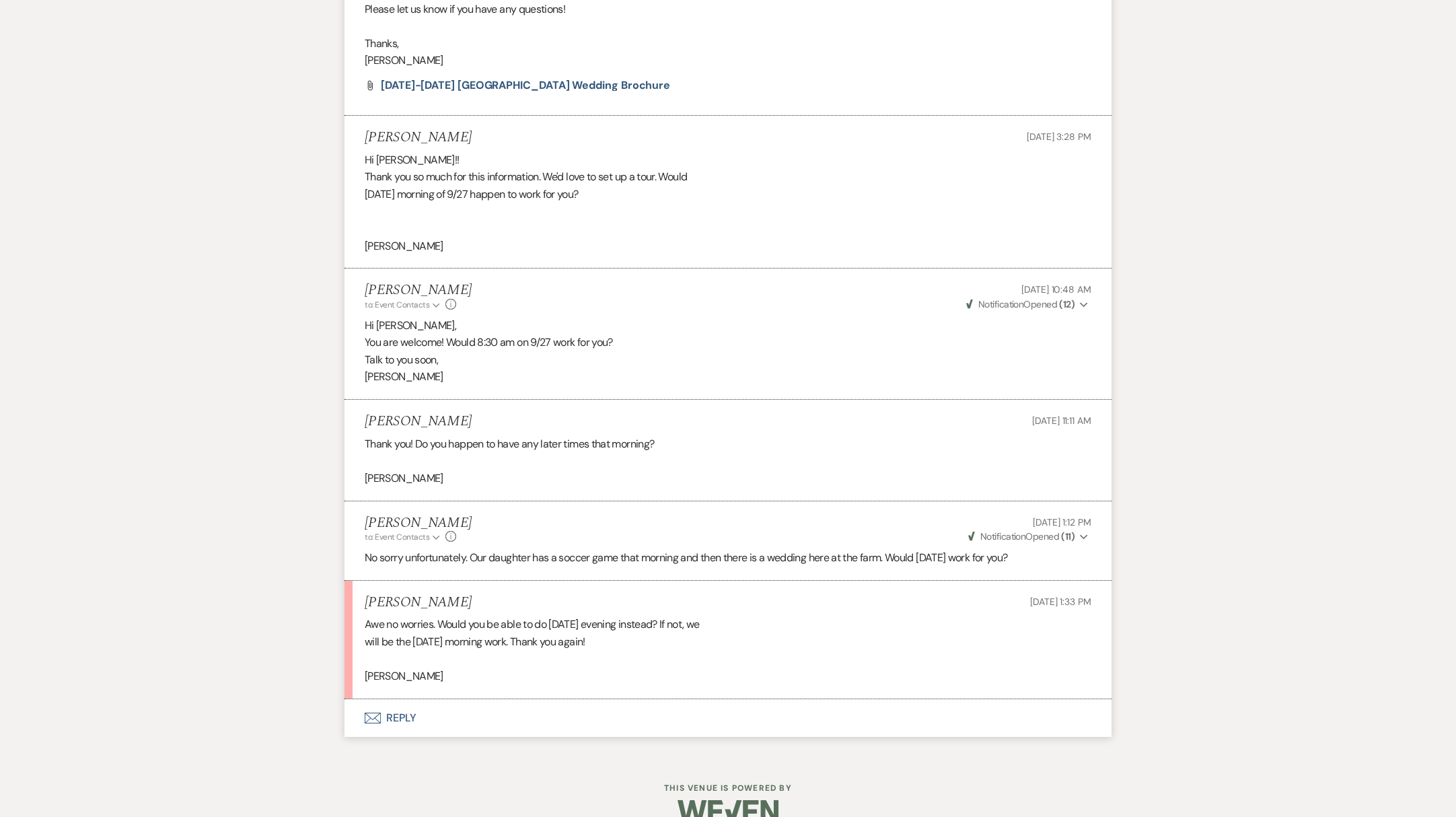
scroll to position [1166, 0]
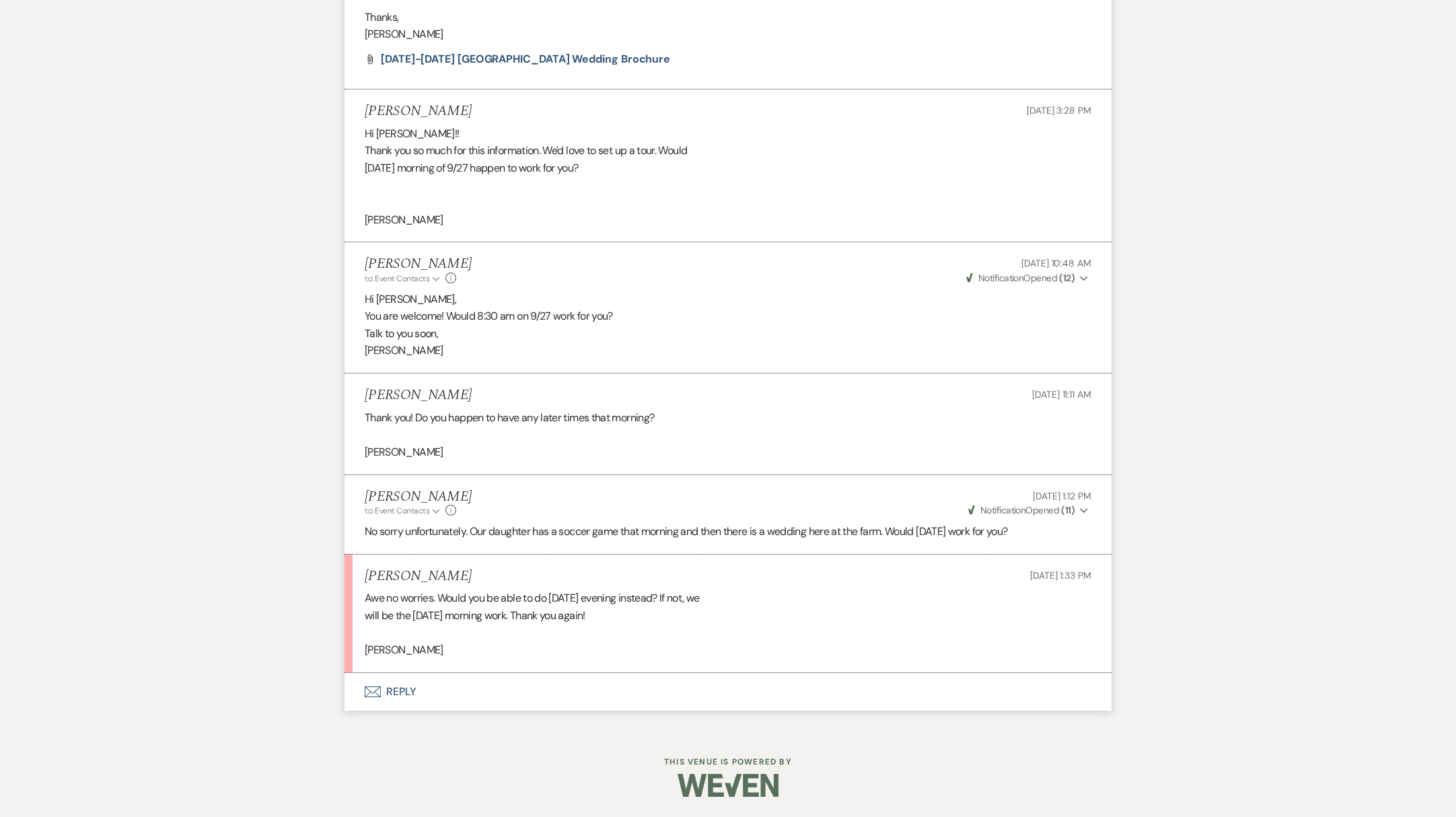
click at [390, 687] on button "Envelope Reply" at bounding box center [728, 691] width 767 height 37
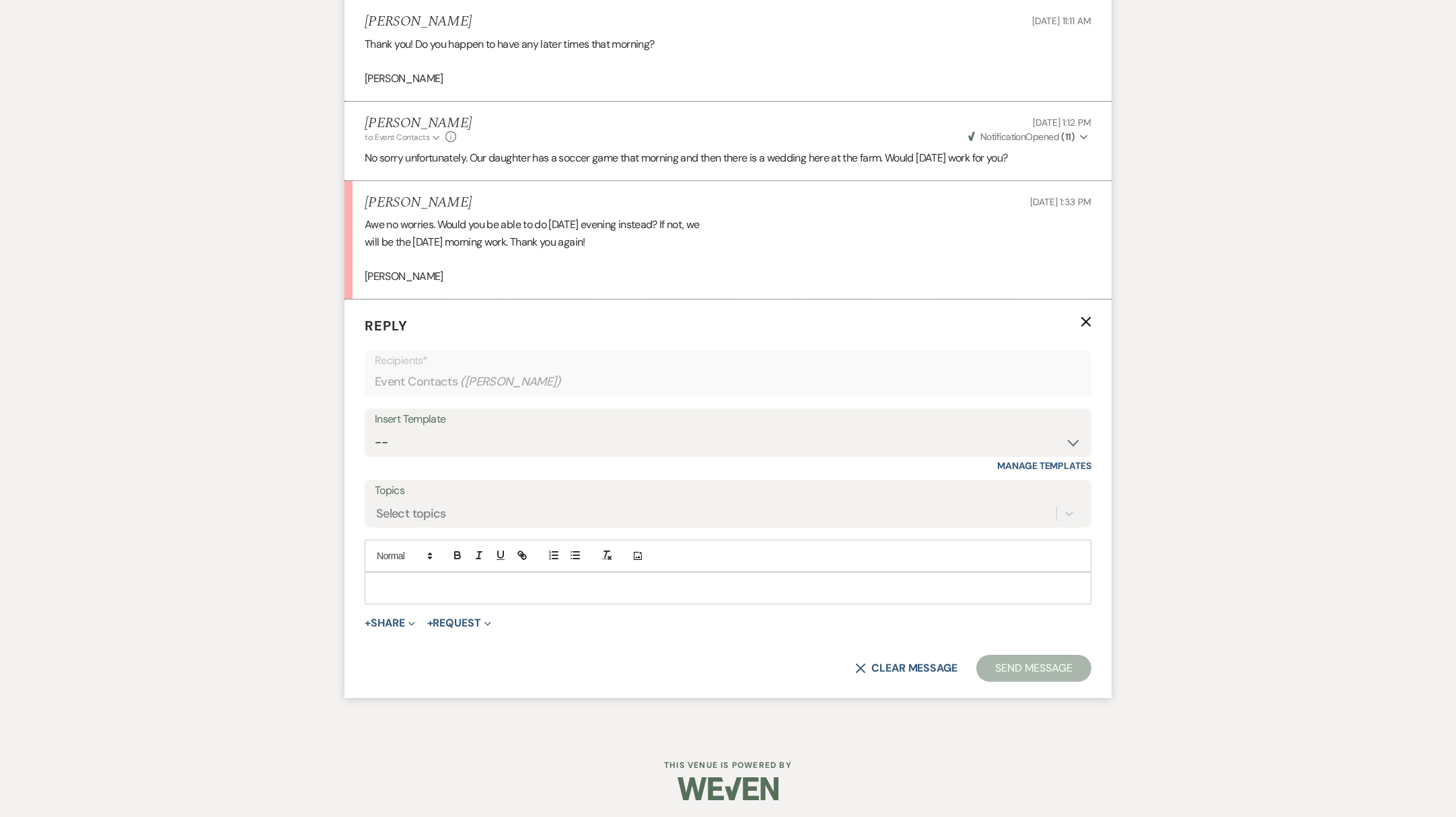
scroll to position [1543, 0]
click at [412, 580] on p at bounding box center [728, 585] width 705 height 15
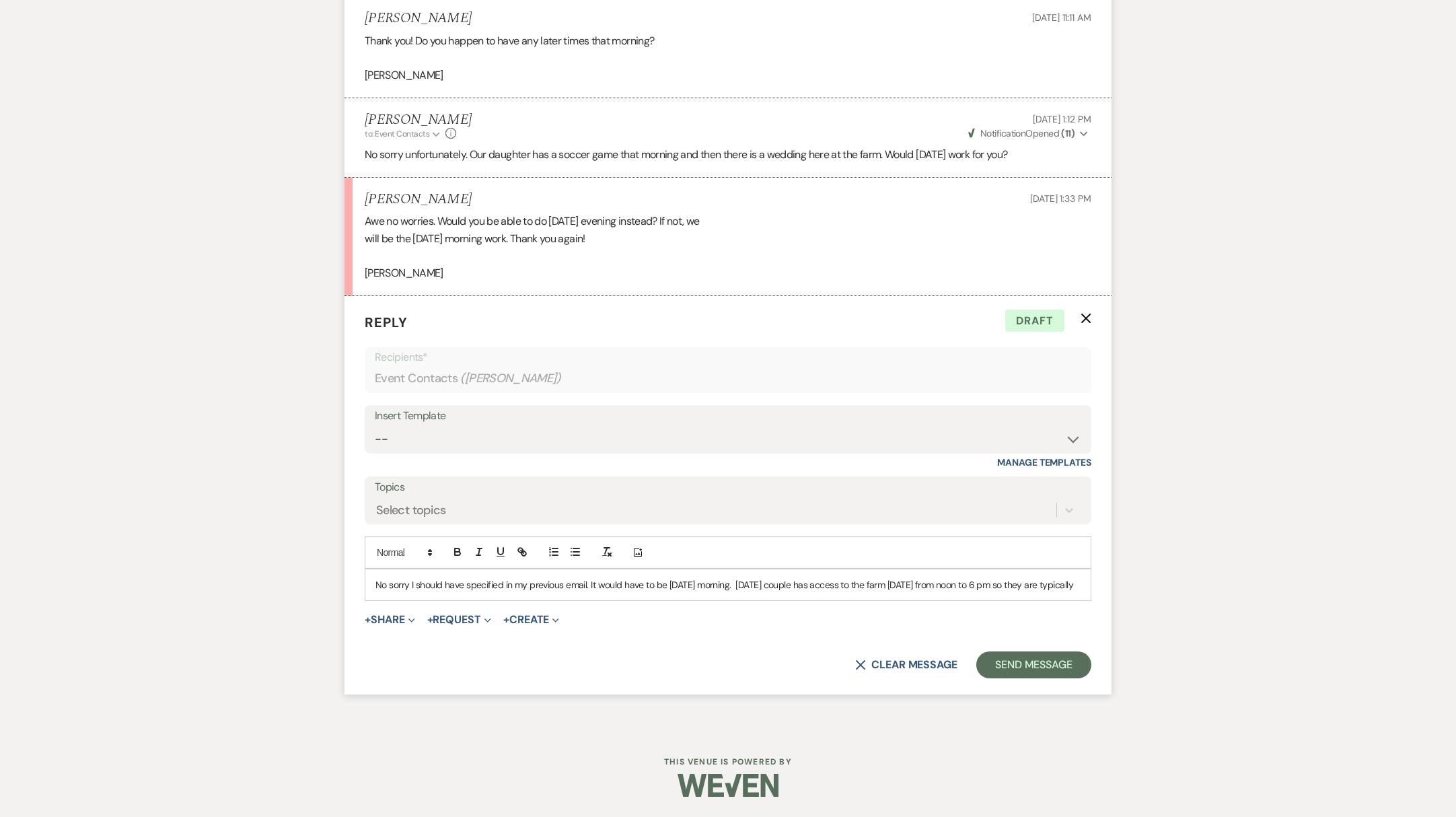
click at [915, 580] on p "No sorry I should have specified in my previous email. It would have to be [DAT…" at bounding box center [728, 585] width 705 height 15
click at [458, 592] on p "No sorry I should have specified in my previous email. It would have to be [DAT…" at bounding box center [728, 585] width 705 height 15
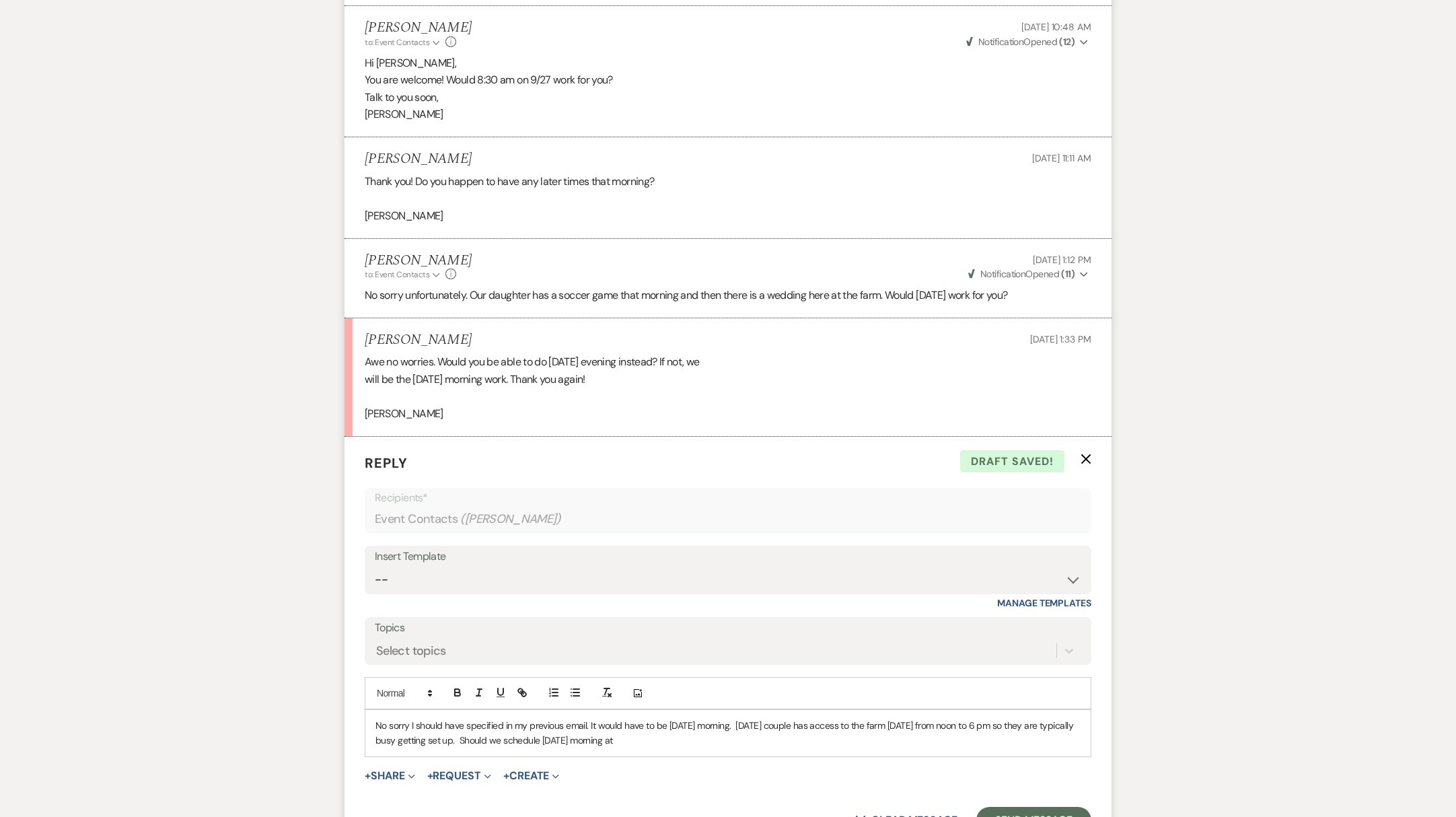
scroll to position [1558, 0]
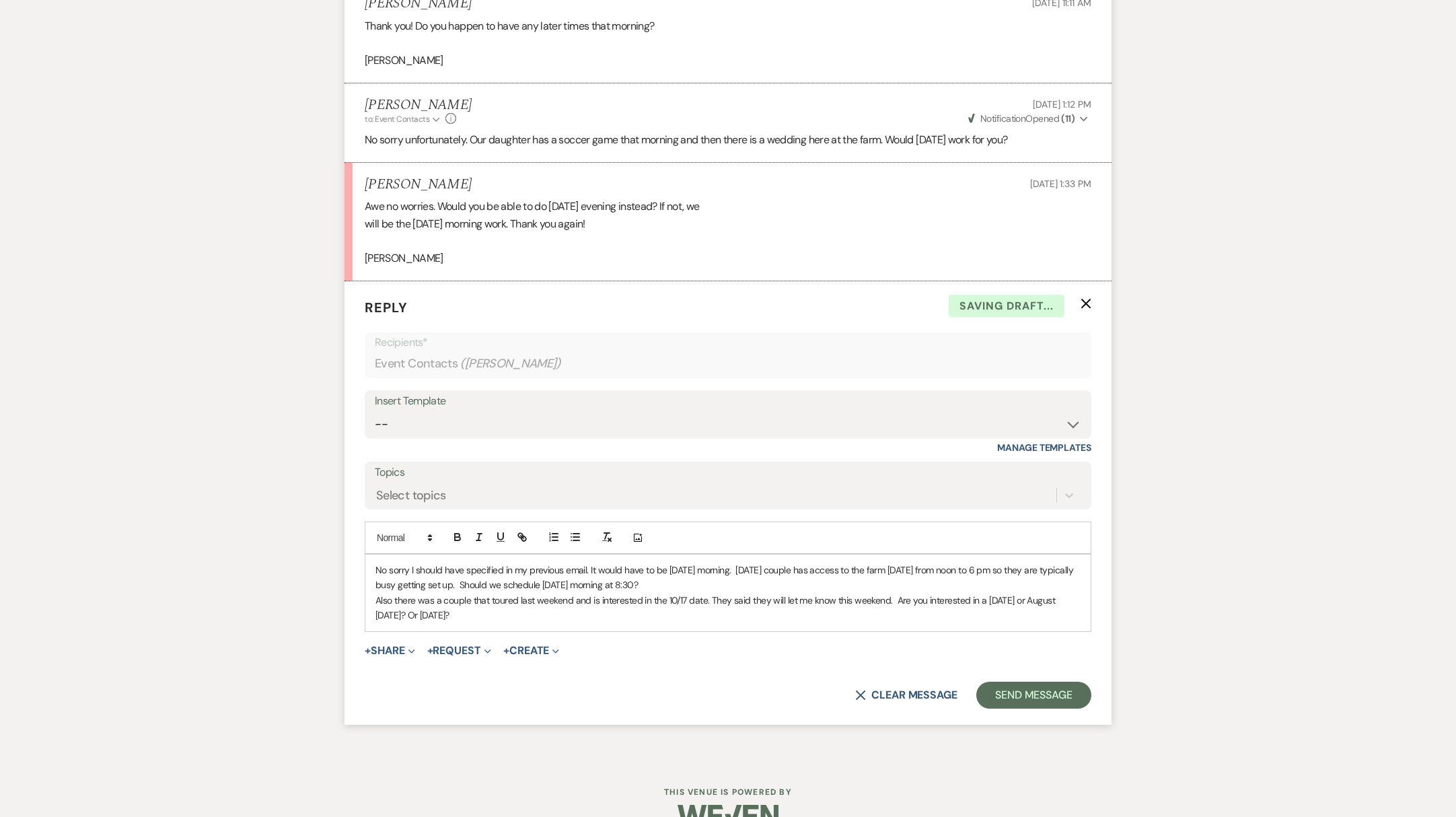
click at [1025, 711] on form "Reply X Saving draft... Recipients* Event Contacts ( [PERSON_NAME] ) Insert Tem…" at bounding box center [728, 502] width 767 height 443
click at [1022, 706] on button "Send Message" at bounding box center [1034, 695] width 115 height 27
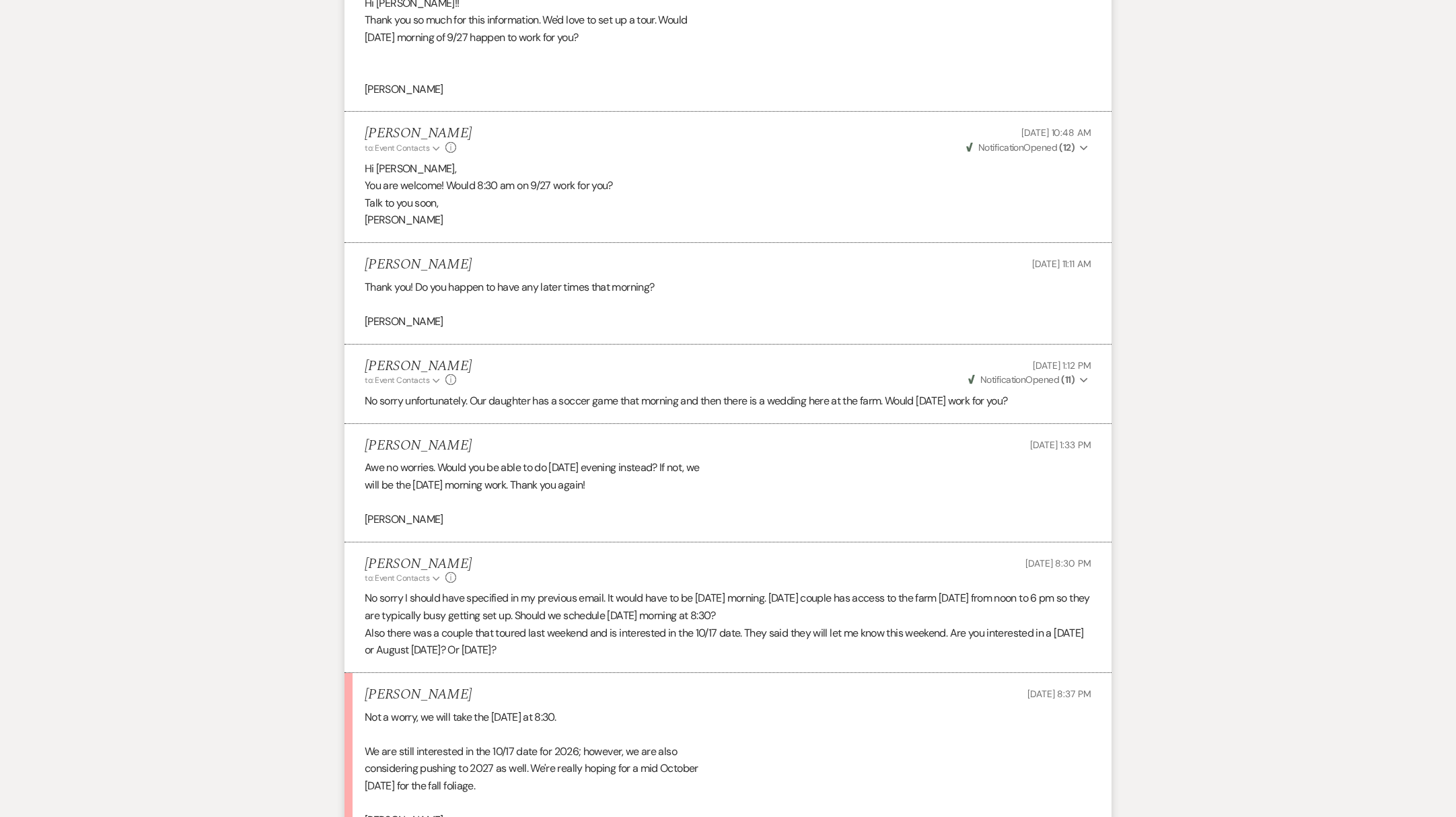
scroll to position [1467, 0]
